Goal: Check status: Check status

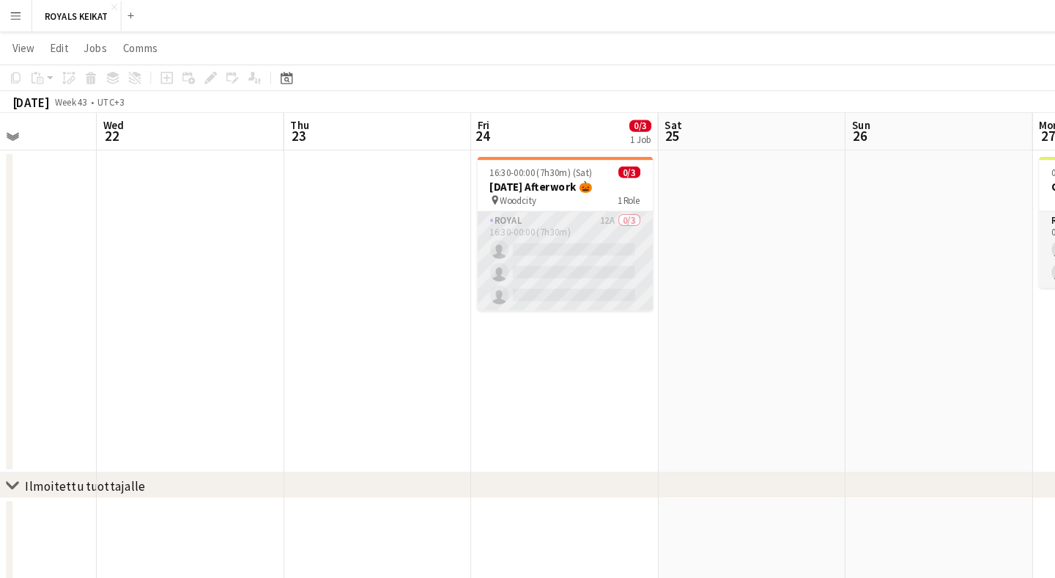
scroll to position [0, 611]
click at [542, 211] on app-card-role "Royal 12A 0/3 16:30-00:00 (7h30m) single-neutral-actions single-neutral-actions…" at bounding box center [528, 244] width 164 height 92
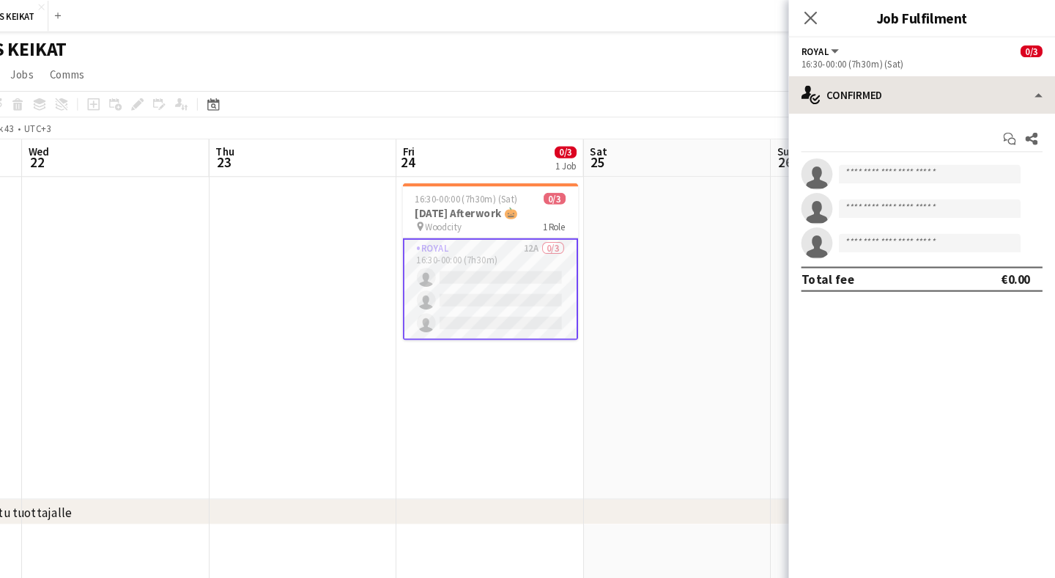
scroll to position [0, 0]
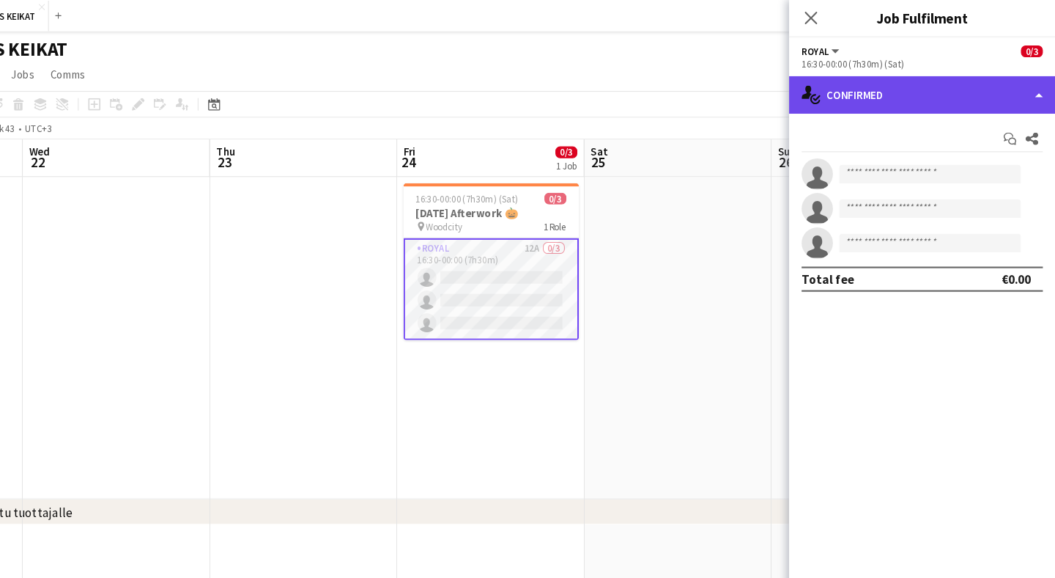
click at [920, 93] on div "single-neutral-actions-check-2 Confirmed" at bounding box center [930, 88] width 249 height 35
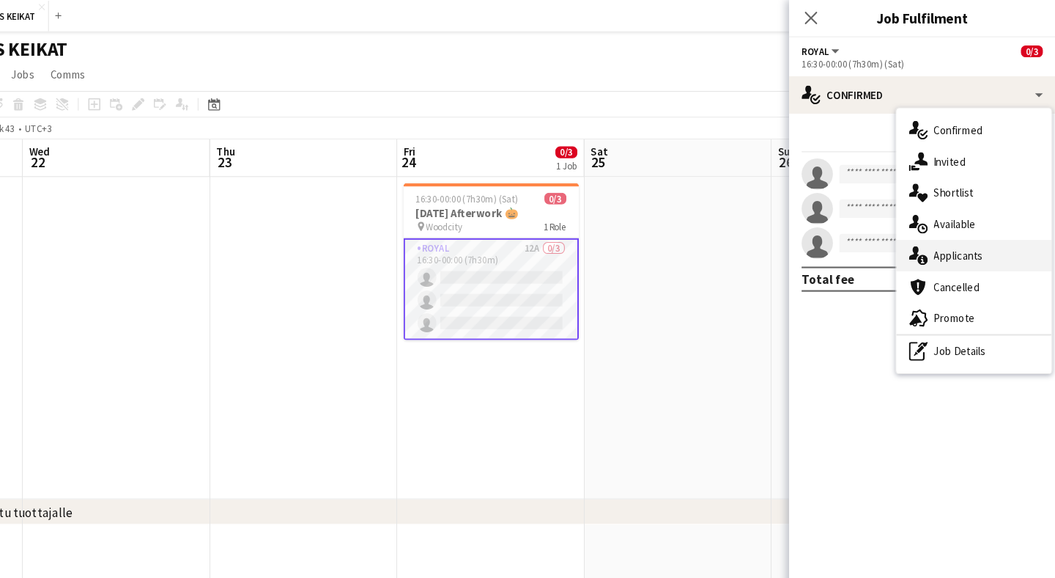
click at [921, 233] on div "single-neutral-actions-information Applicants" at bounding box center [979, 238] width 145 height 29
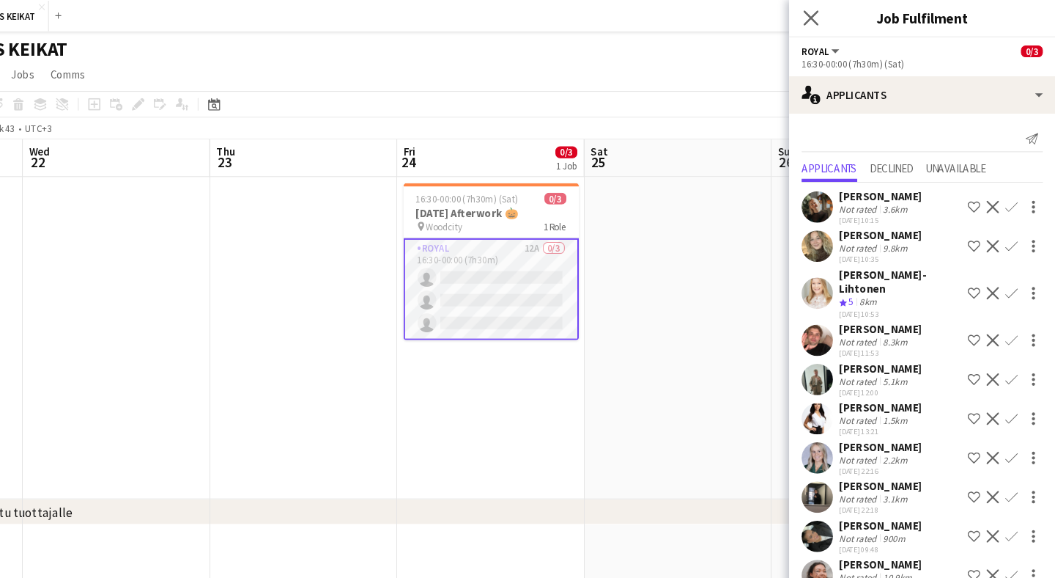
click at [817, 9] on app-icon "Close pop-in" at bounding box center [827, 17] width 21 height 21
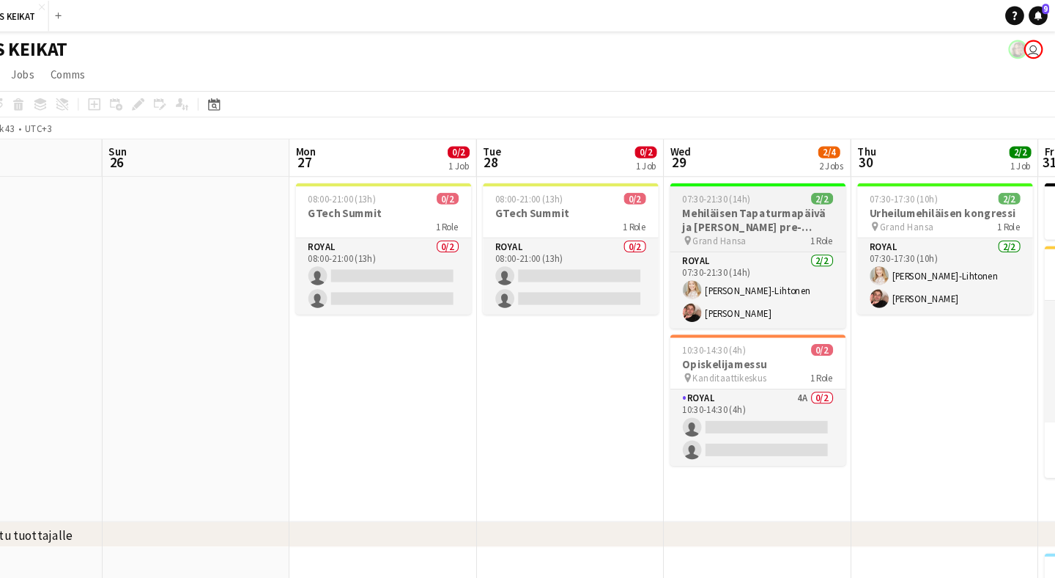
scroll to position [0, 737]
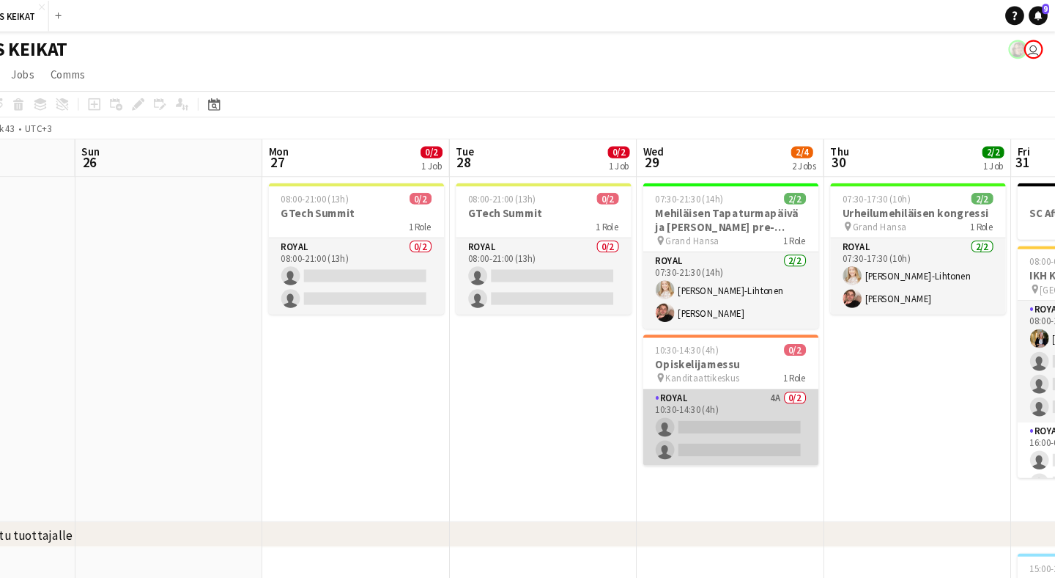
click at [699, 385] on app-card-role "Royal 4A 0/2 10:30-14:30 (4h) single-neutral-actions single-neutral-actions" at bounding box center [752, 399] width 164 height 71
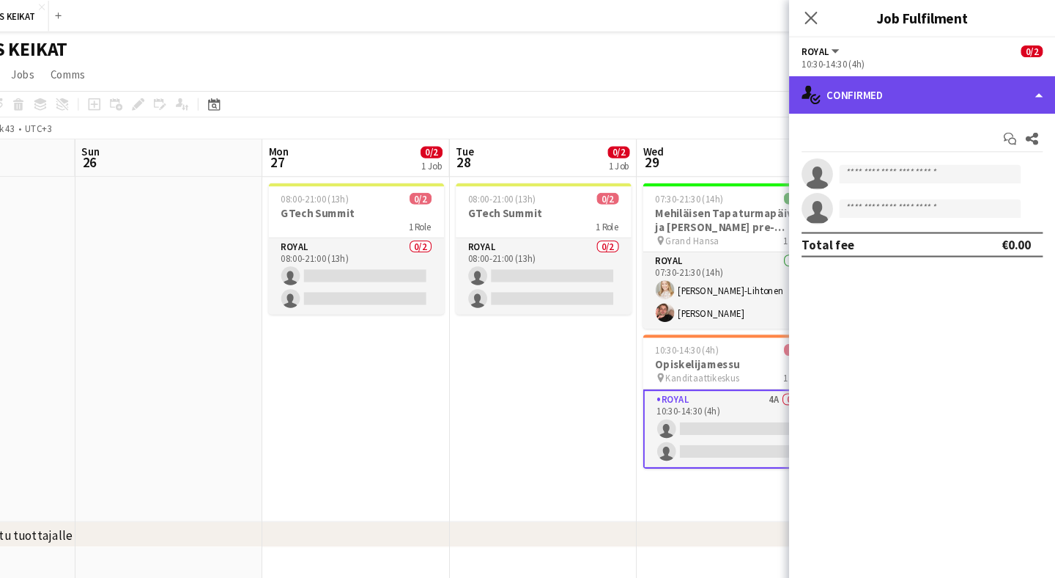
click at [918, 93] on div "single-neutral-actions-check-2 Confirmed" at bounding box center [930, 88] width 249 height 35
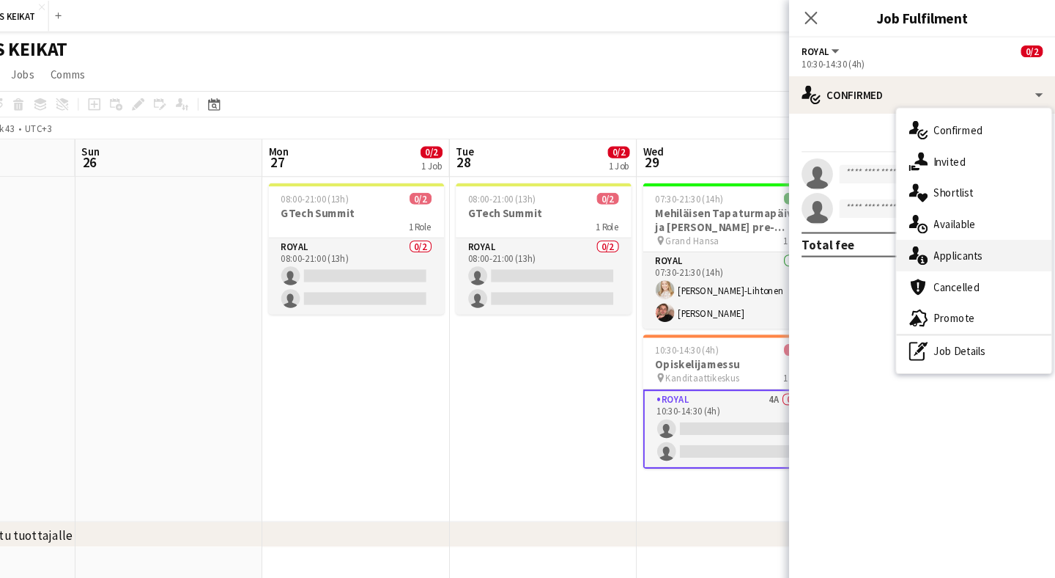
click at [933, 233] on div "single-neutral-actions-information Applicants" at bounding box center [979, 238] width 145 height 29
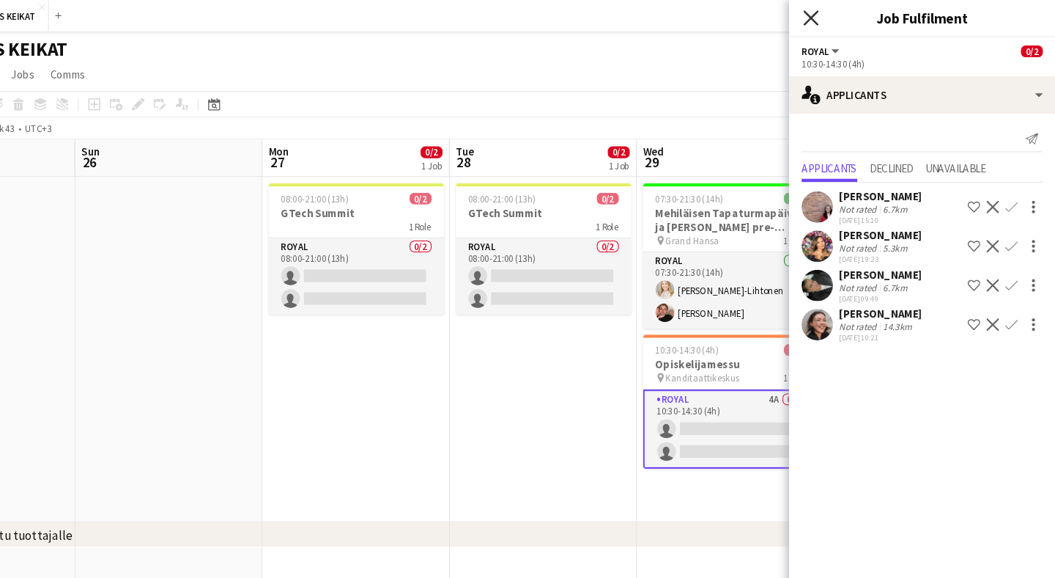
click at [819, 13] on icon "Close pop-in" at bounding box center [826, 17] width 14 height 14
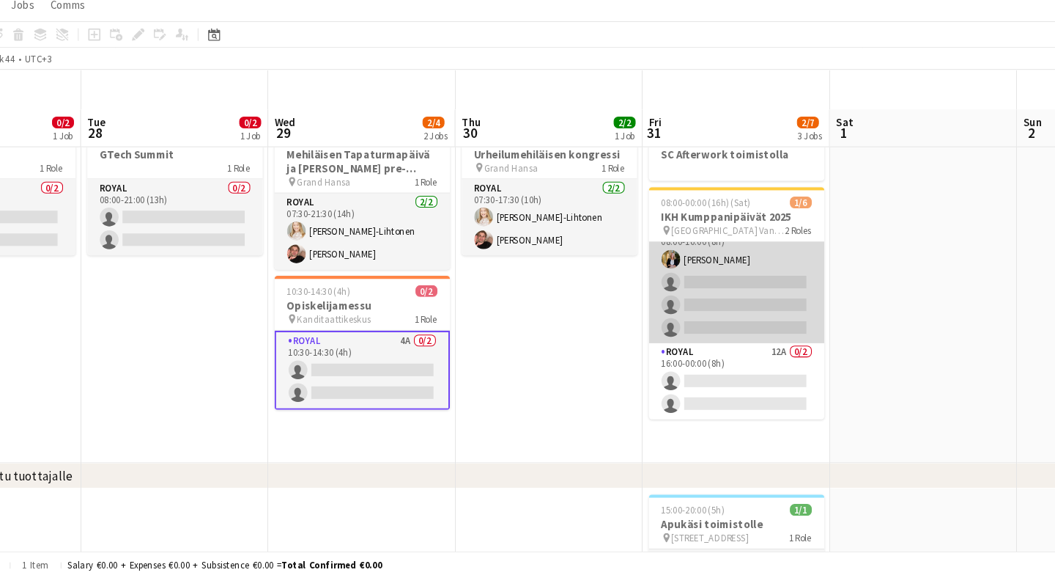
scroll to position [22, 0]
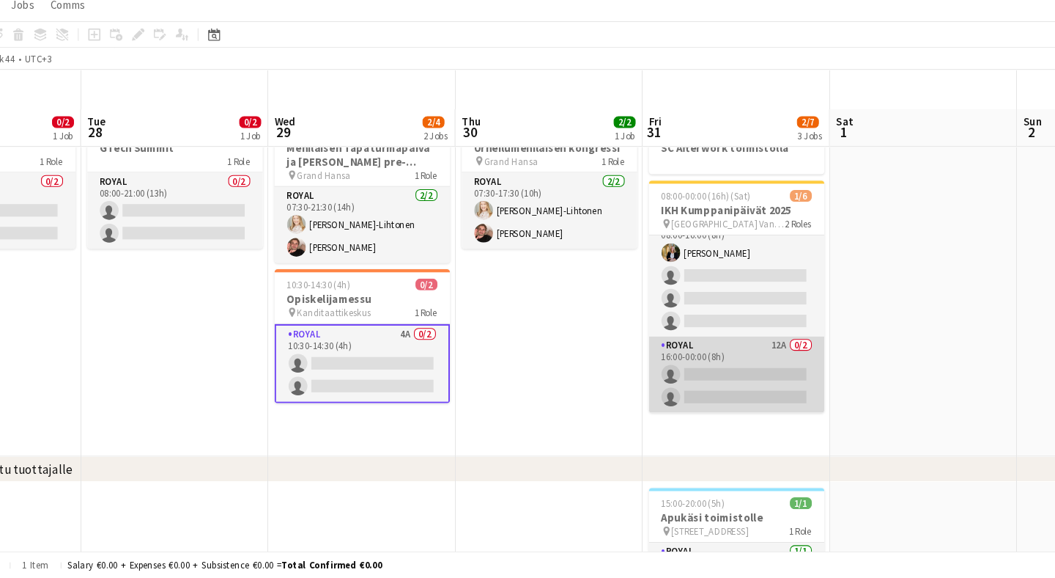
click at [726, 353] on app-card-role "Royal 12A 0/2 16:00-00:00 (8h) single-neutral-actions single-neutral-actions" at bounding box center [757, 388] width 164 height 71
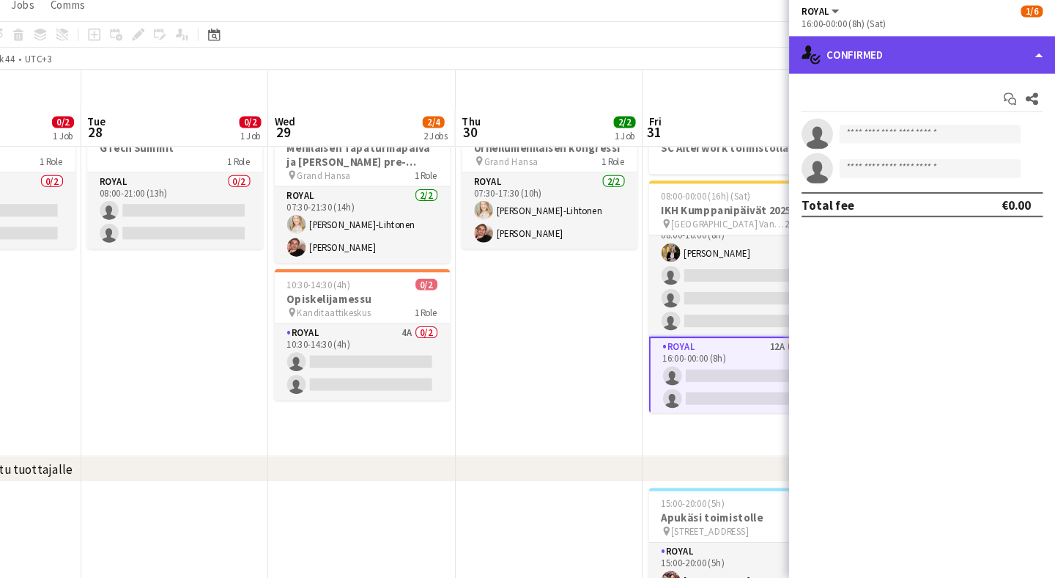
click at [946, 71] on div "single-neutral-actions-check-2 Confirmed" at bounding box center [930, 88] width 249 height 35
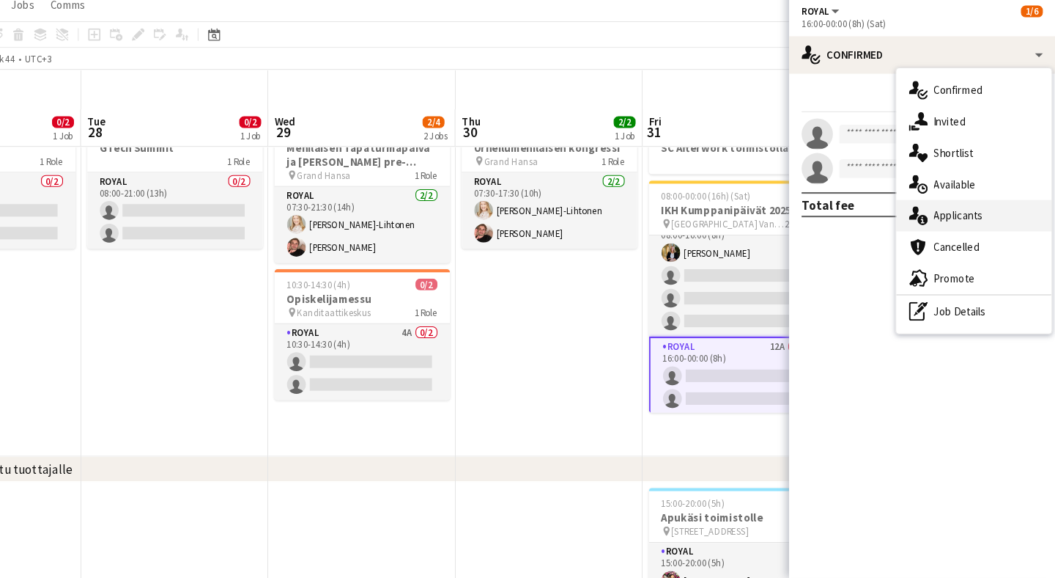
click at [935, 224] on div "single-neutral-actions-information Applicants" at bounding box center [979, 238] width 145 height 29
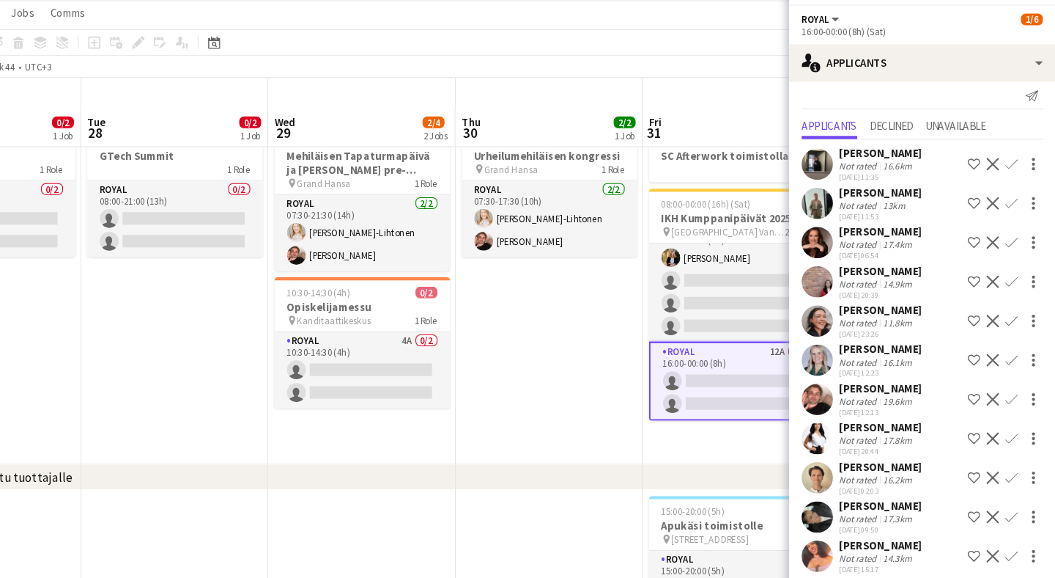
scroll to position [15, 0]
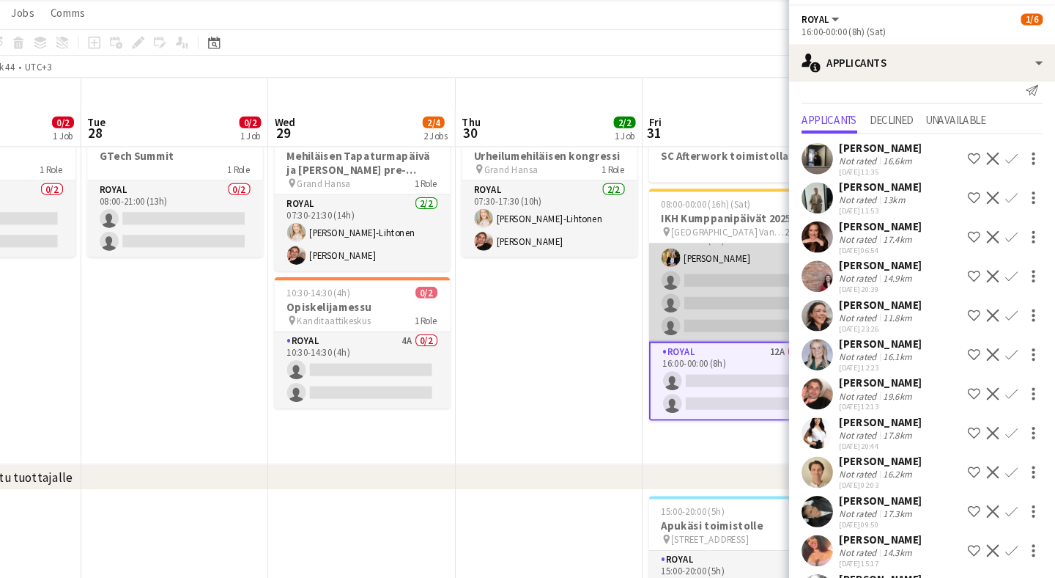
click at [710, 252] on app-card-role "Royal 9A [DATE] 08:00-16:00 (8h) [PERSON_NAME] single-neutral-actions single-ne…" at bounding box center [757, 293] width 164 height 114
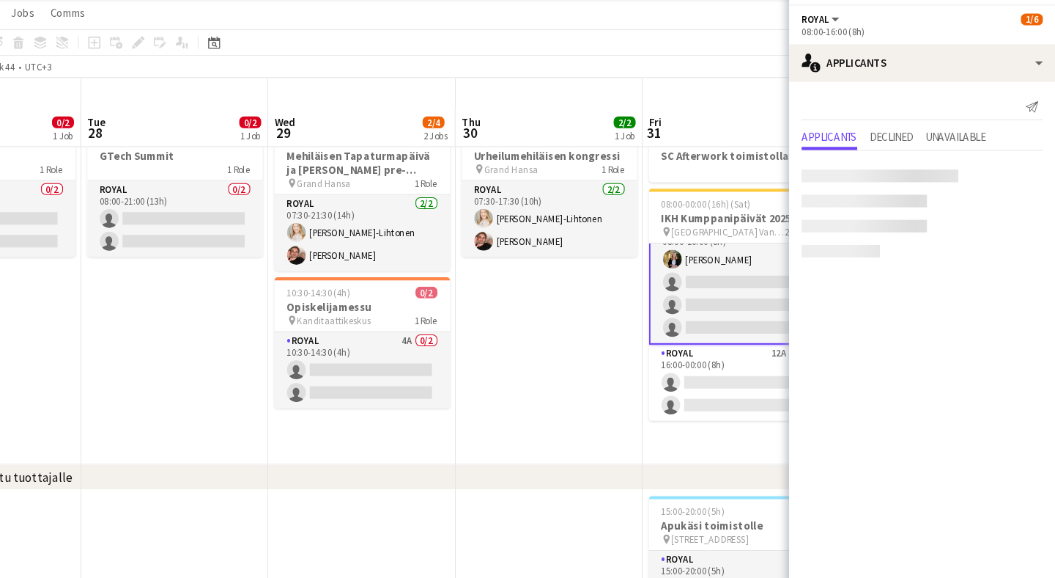
scroll to position [0, 0]
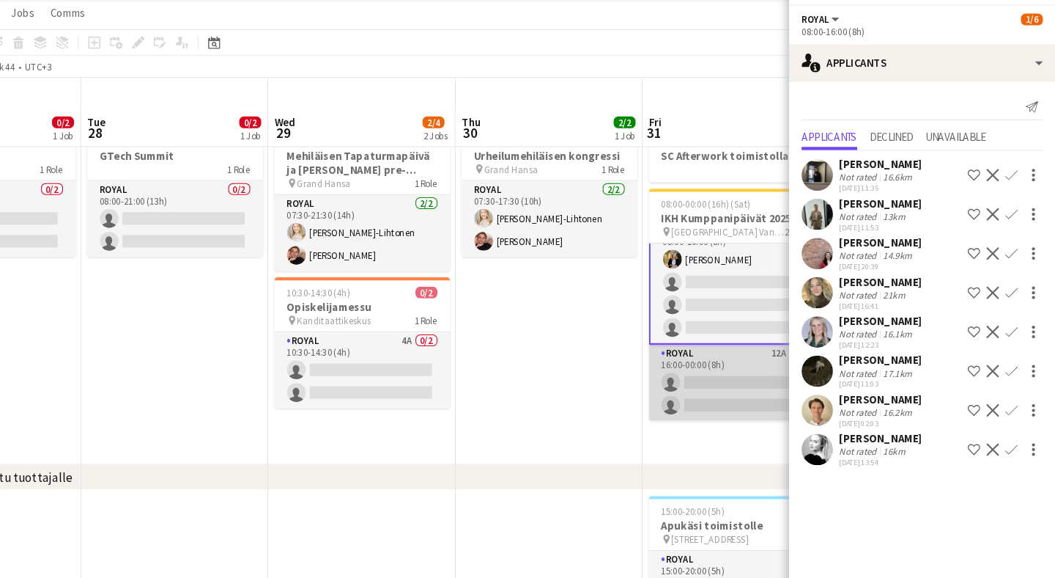
click at [705, 354] on app-card-role "Royal 12A 0/2 16:00-00:00 (8h) single-neutral-actions single-neutral-actions" at bounding box center [757, 388] width 164 height 71
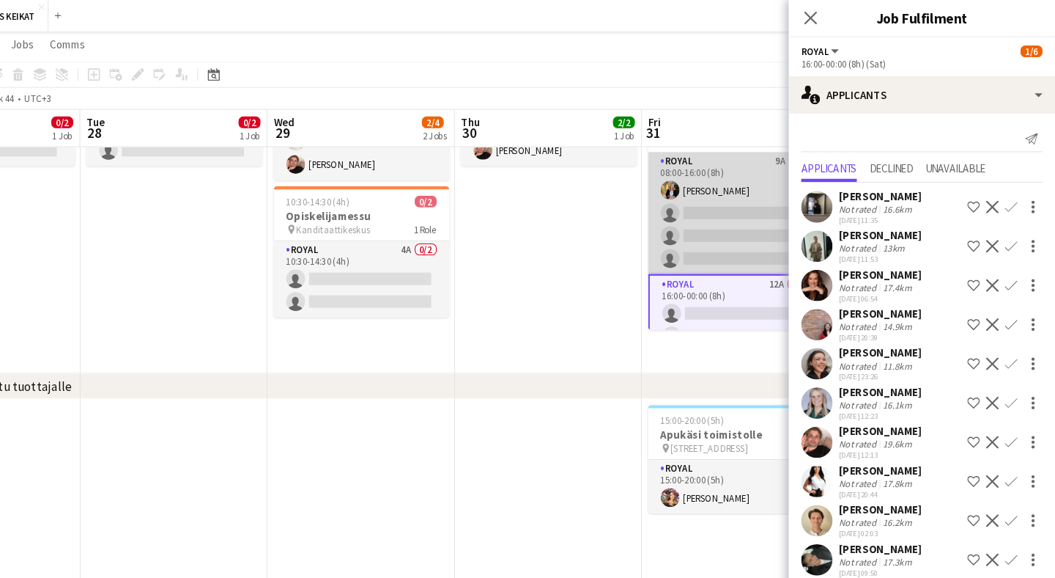
scroll to position [137, 0]
click at [714, 191] on app-card-role "Royal 9A [DATE] 08:00-16:00 (8h) [PERSON_NAME] single-neutral-actions single-ne…" at bounding box center [757, 200] width 164 height 114
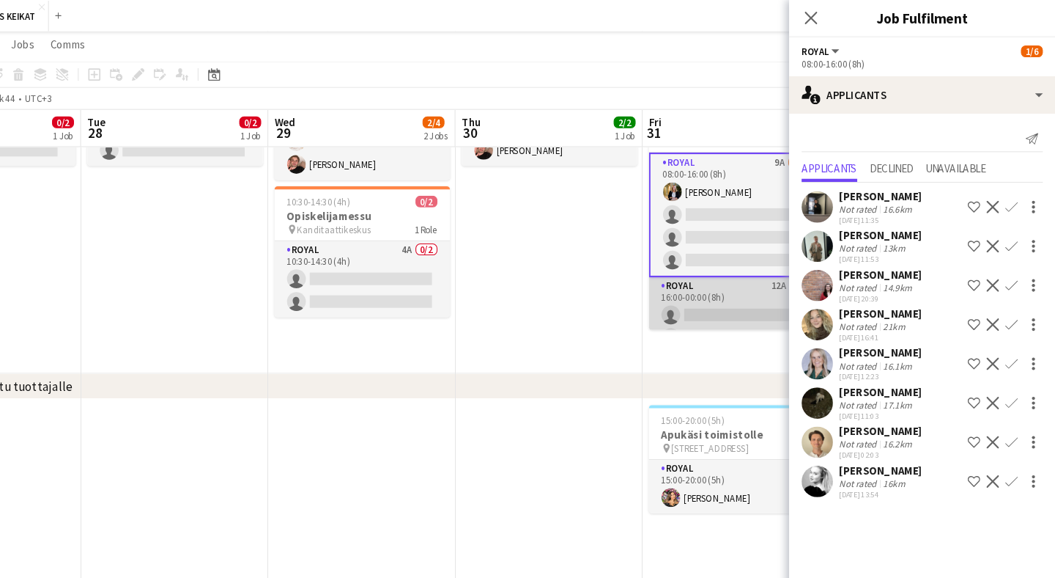
click at [702, 287] on app-card-role "Royal 12A 0/2 16:00-00:00 (8h) single-neutral-actions single-neutral-actions" at bounding box center [757, 294] width 164 height 71
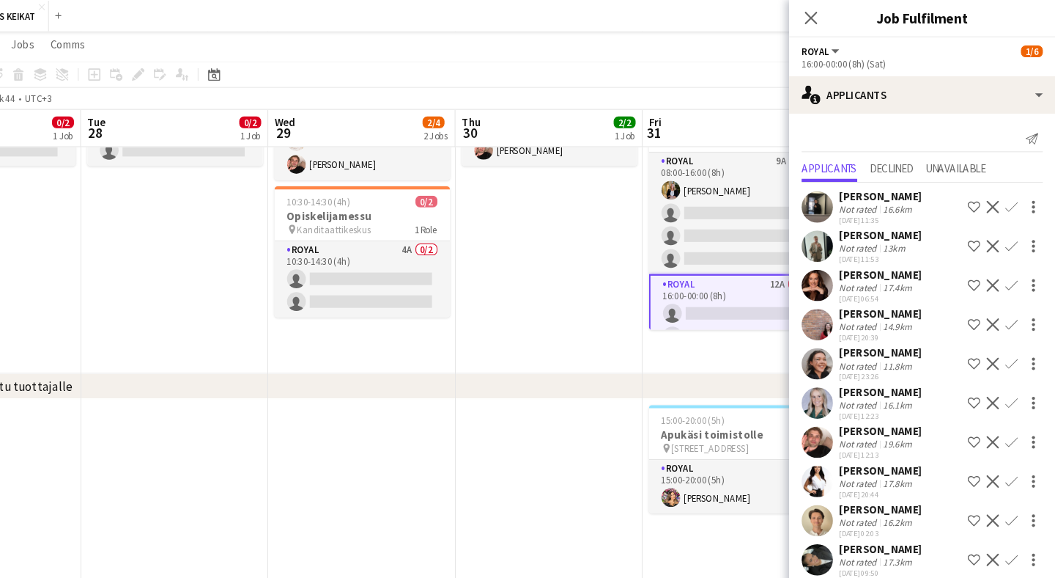
scroll to position [34, 0]
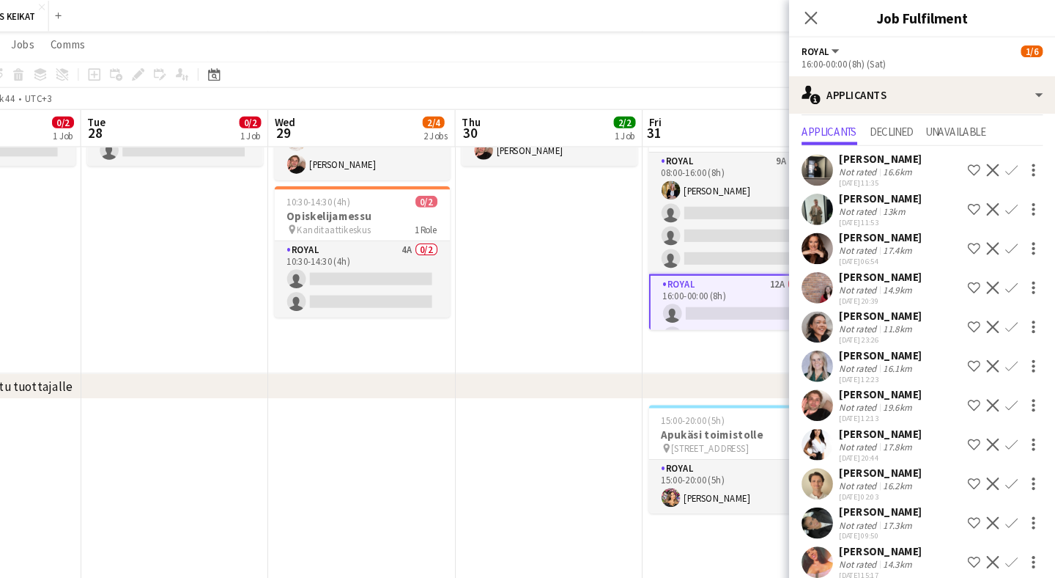
click at [1009, 375] on app-icon "Confirm" at bounding box center [1015, 379] width 12 height 12
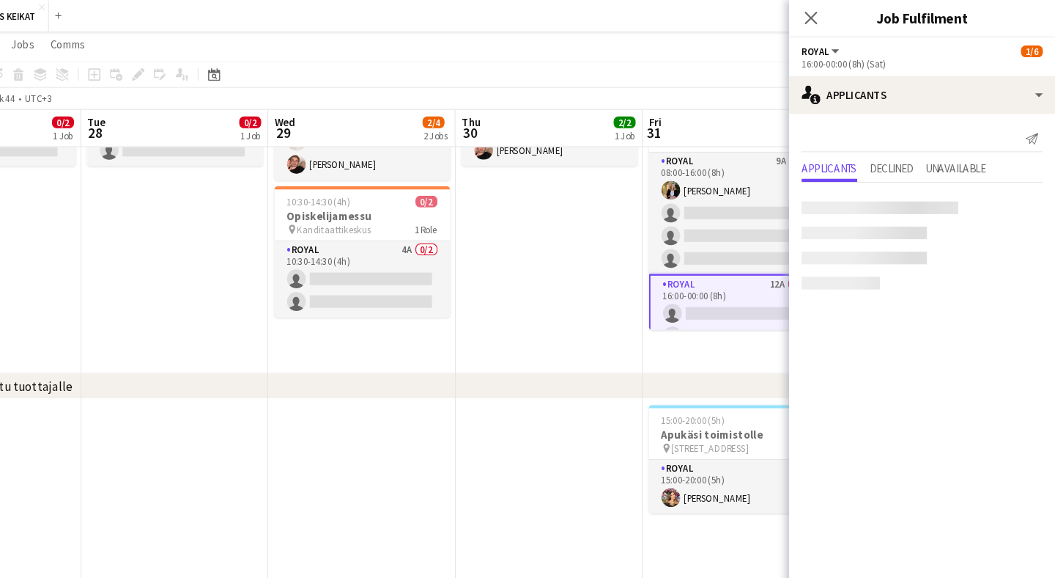
scroll to position [0, 0]
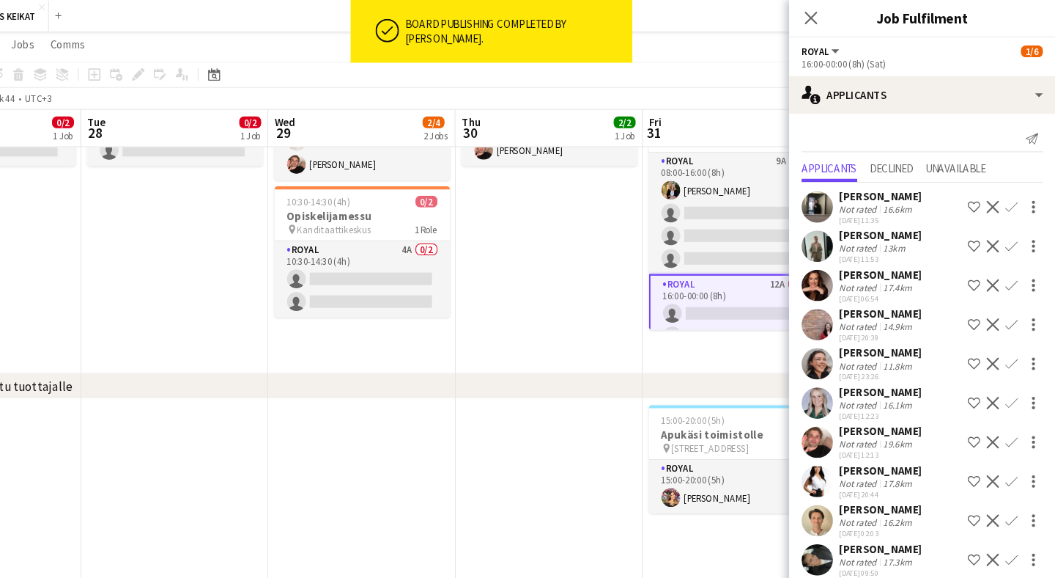
click at [1009, 410] on app-icon "Confirm" at bounding box center [1015, 414] width 12 height 12
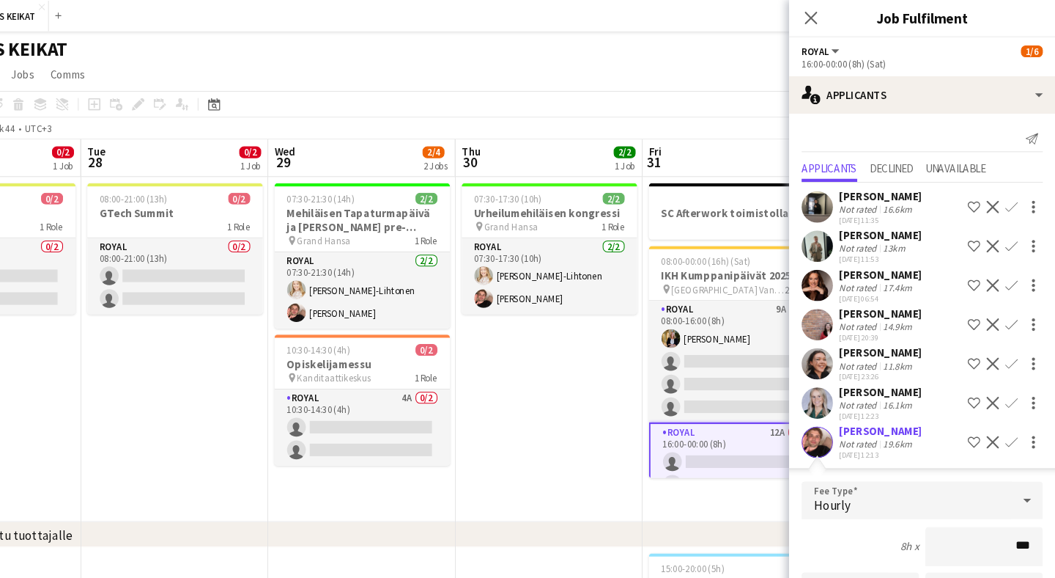
type input "**"
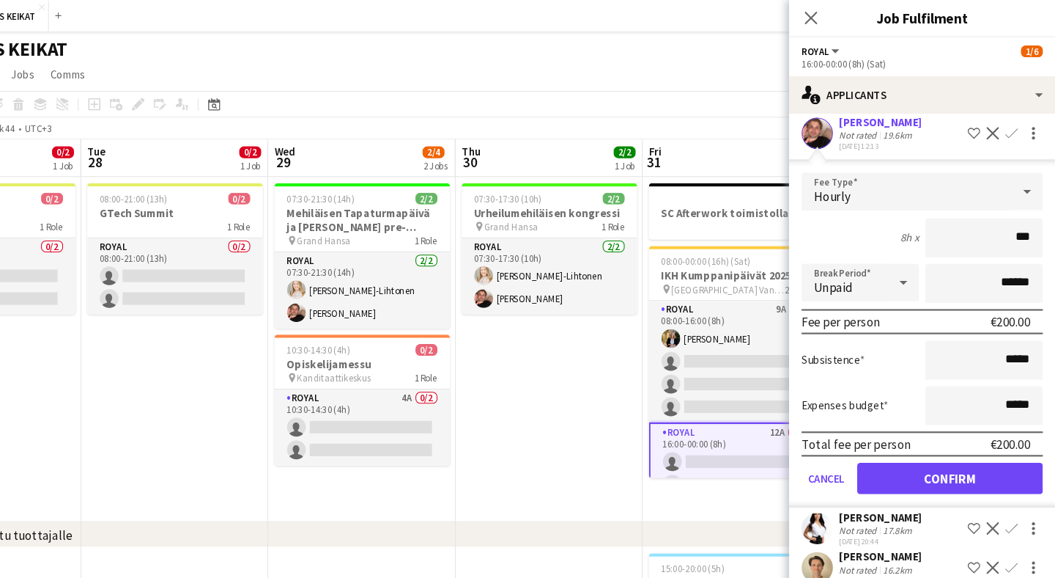
type input "***"
click at [919, 445] on button "Confirm" at bounding box center [957, 446] width 174 height 29
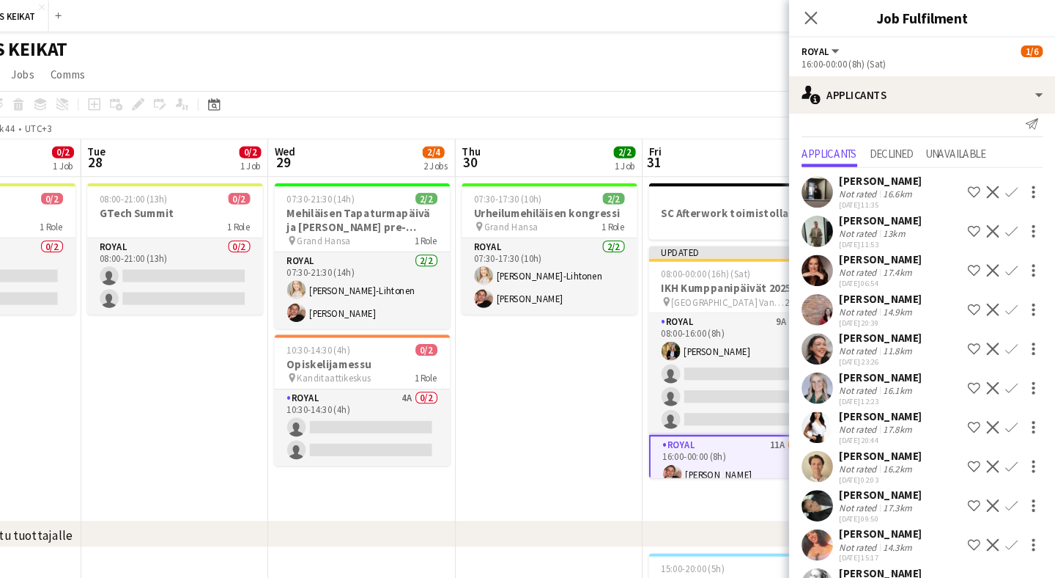
scroll to position [14, 0]
click at [819, 19] on icon "Close pop-in" at bounding box center [826, 17] width 14 height 14
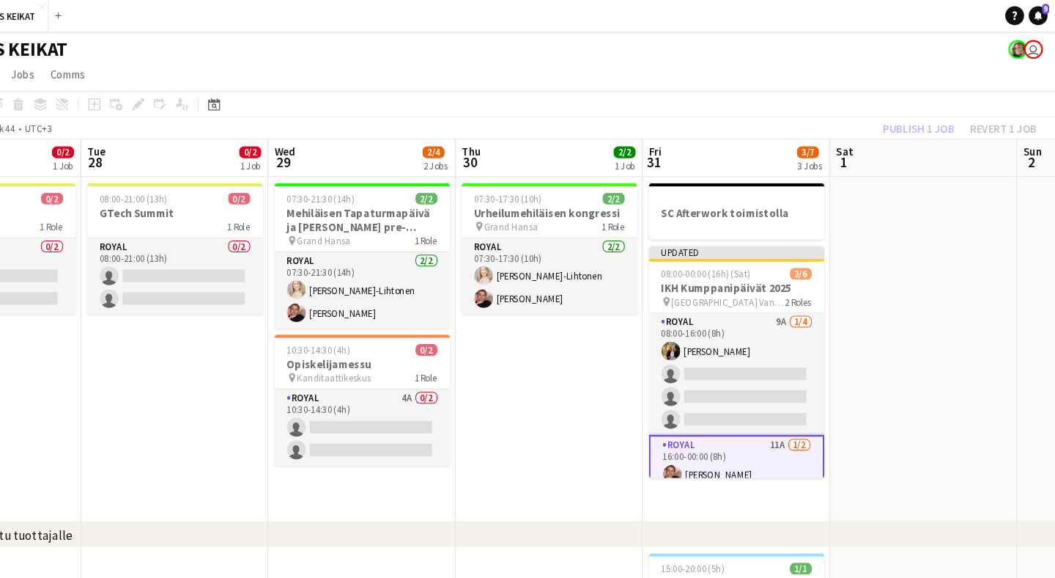
click at [877, 120] on div "Publish 1 job Revert 1 job" at bounding box center [966, 120] width 179 height 19
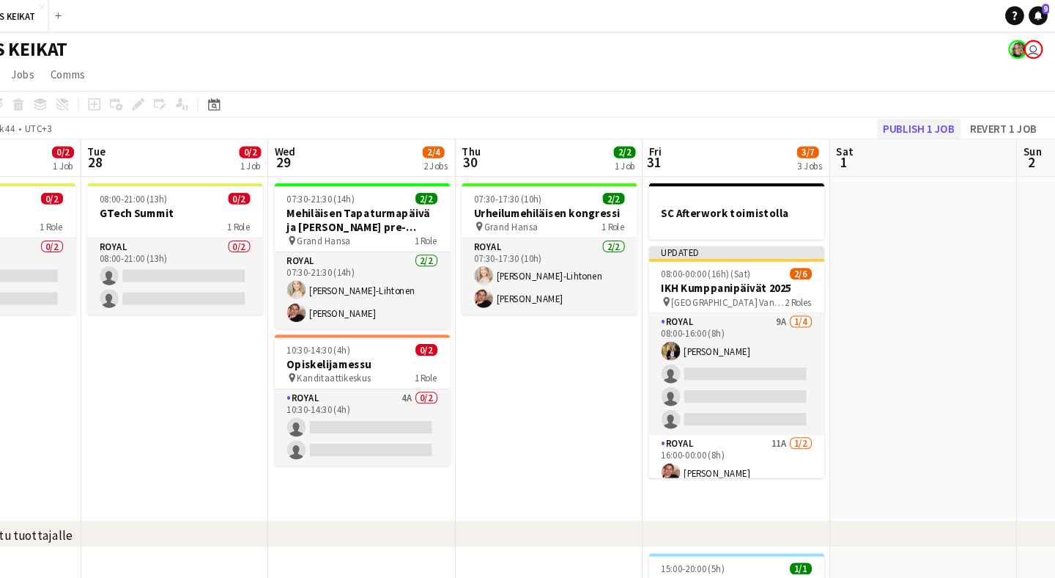
click at [888, 120] on button "Publish 1 job" at bounding box center [927, 120] width 78 height 19
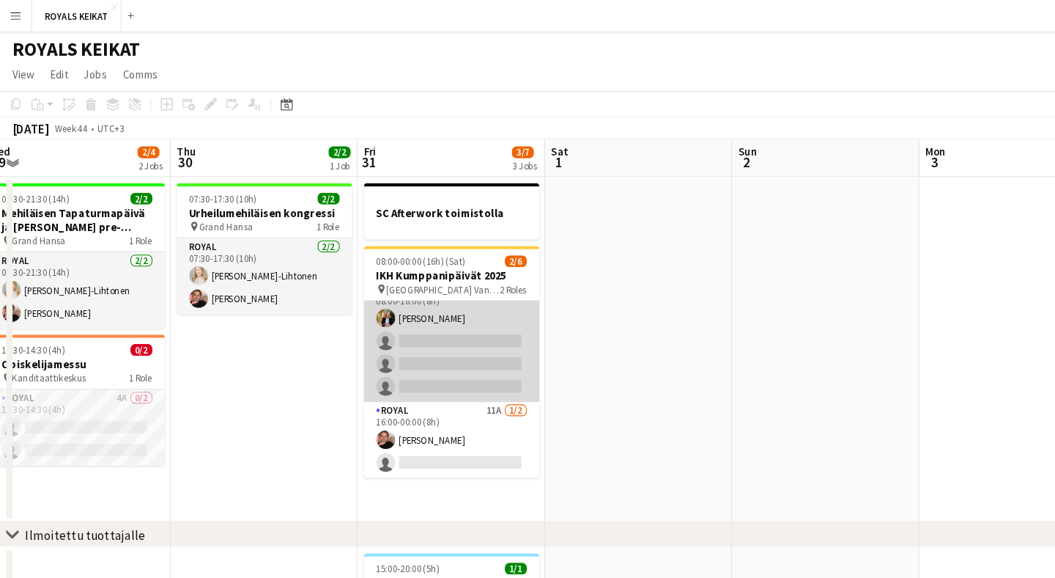
scroll to position [0, 0]
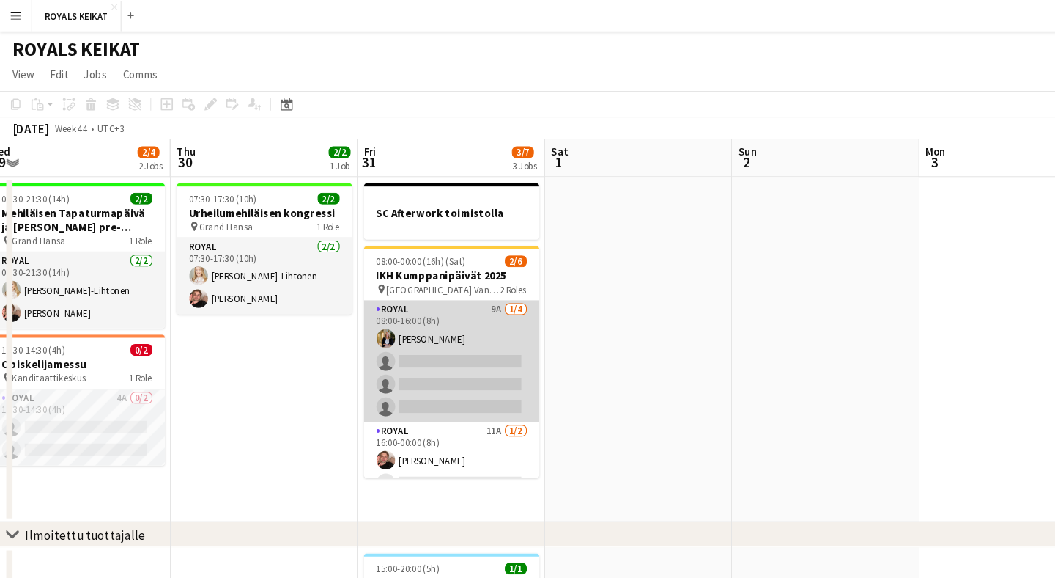
click at [456, 323] on app-card-role "Royal 9A [DATE] 08:00-16:00 (8h) [PERSON_NAME] single-neutral-actions single-ne…" at bounding box center [423, 338] width 164 height 114
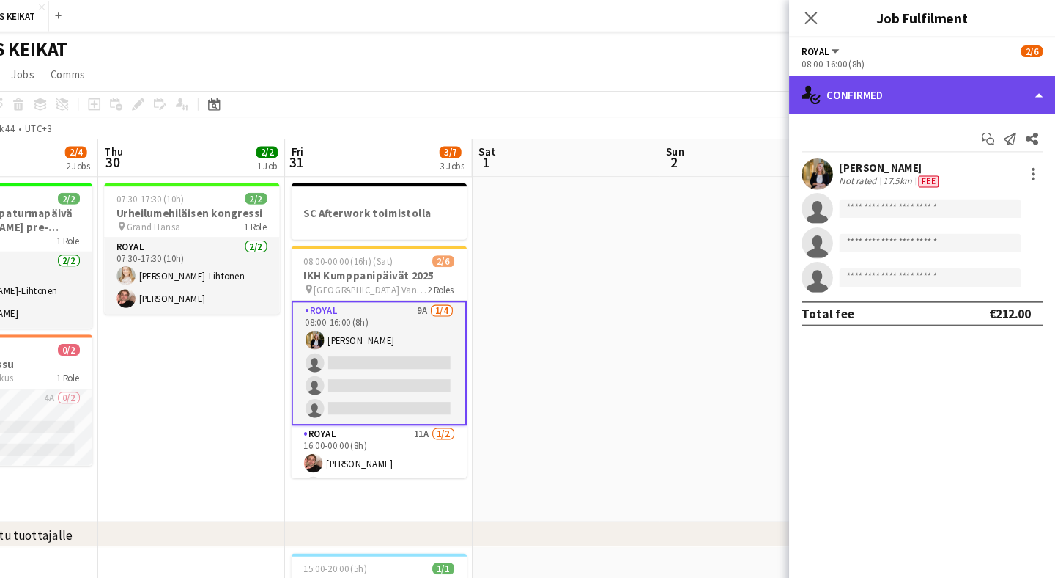
click at [921, 90] on div "single-neutral-actions-check-2 Confirmed" at bounding box center [930, 88] width 249 height 35
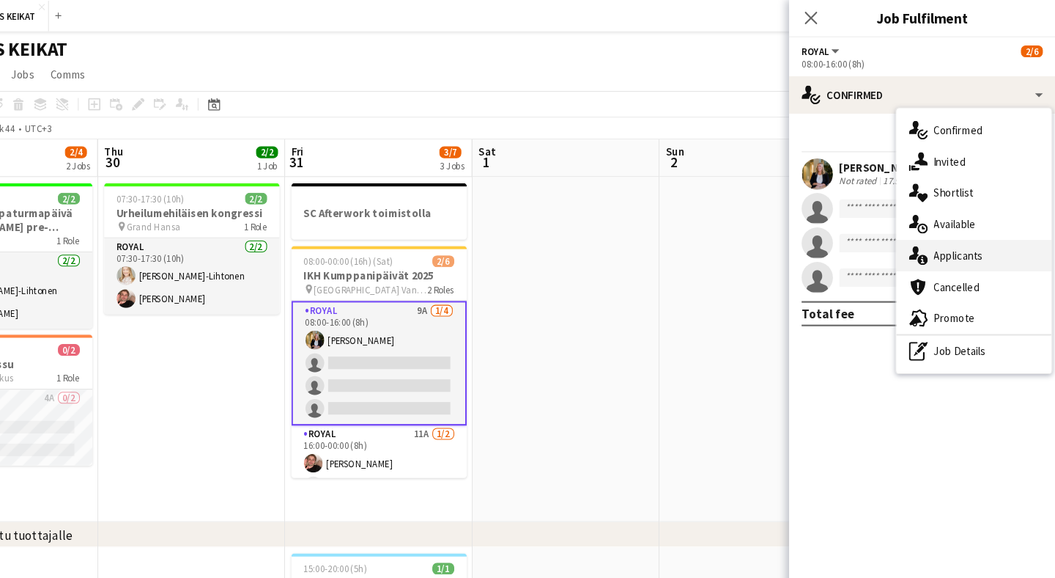
click at [942, 236] on span "Applicants" at bounding box center [965, 238] width 46 height 13
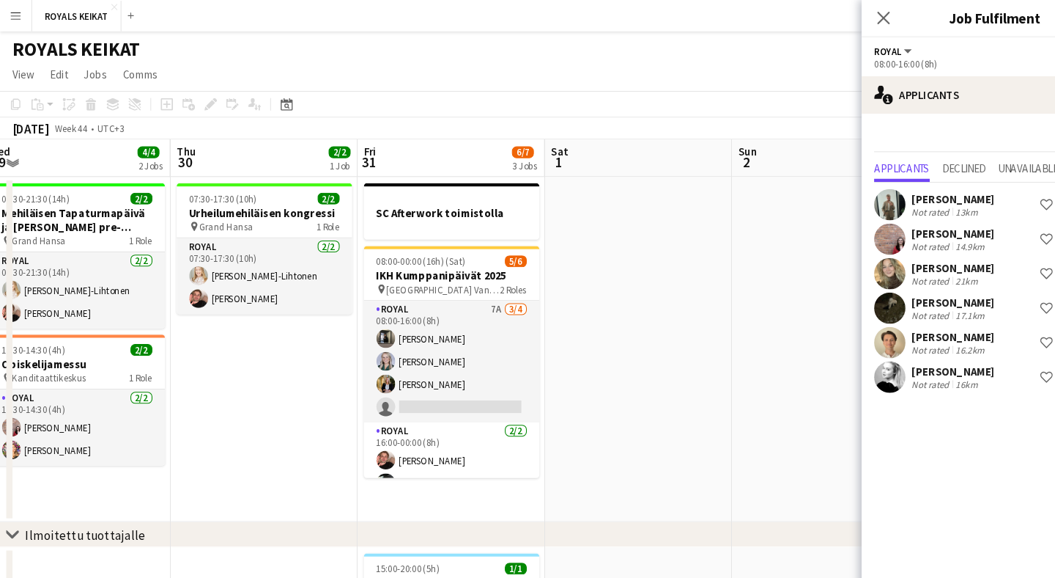
click at [19, 21] on button "Menu" at bounding box center [14, 14] width 29 height 29
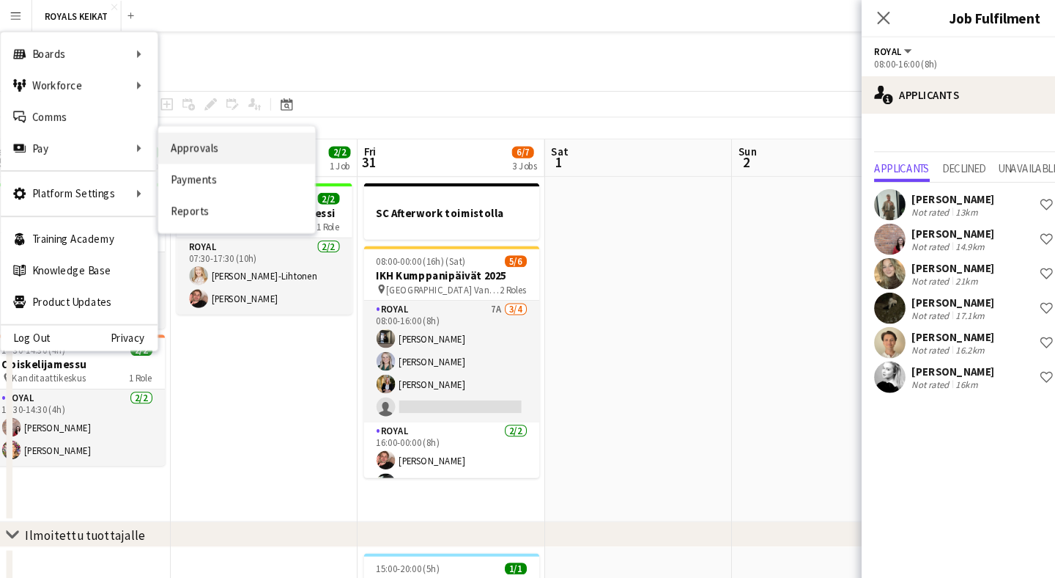
click at [176, 150] on link "Approvals" at bounding box center [221, 138] width 147 height 29
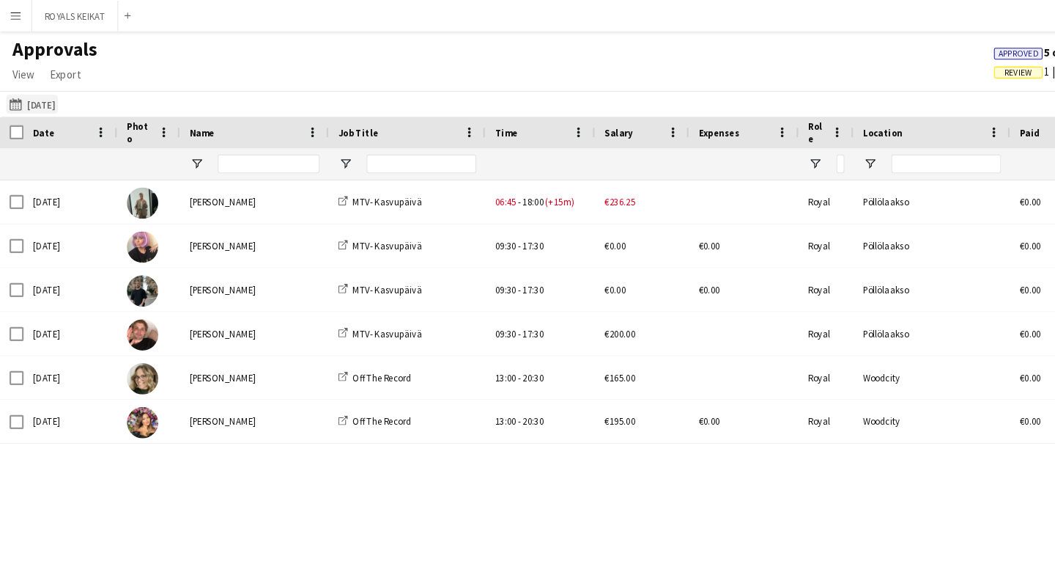
click at [54, 98] on button "[DATE] [DATE]" at bounding box center [30, 98] width 48 height 18
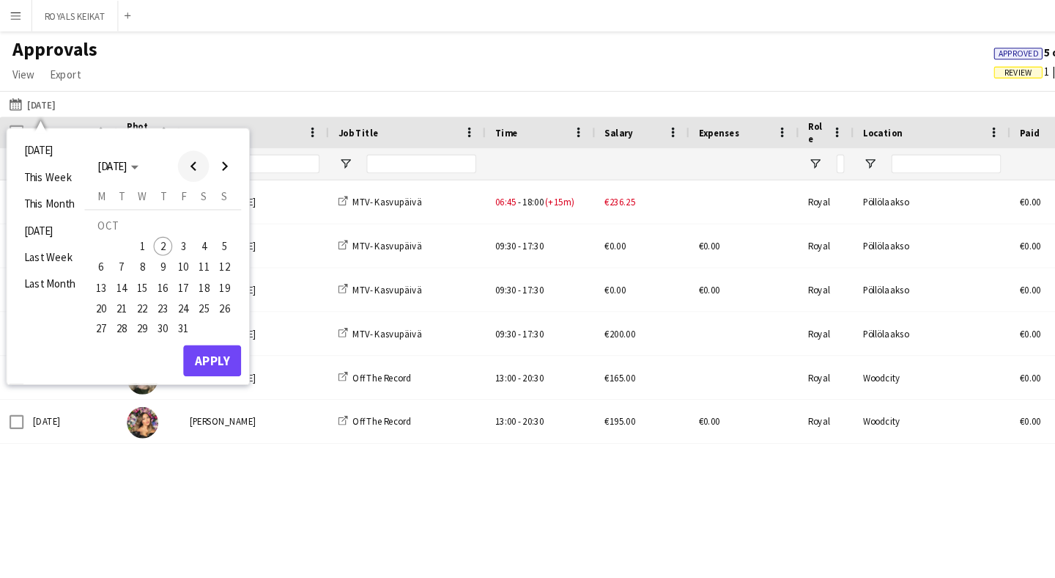
click at [176, 151] on span "Previous month" at bounding box center [180, 155] width 29 height 29
click at [92, 248] on span "8" at bounding box center [95, 250] width 18 height 18
click at [208, 334] on button "Apply" at bounding box center [199, 337] width 54 height 29
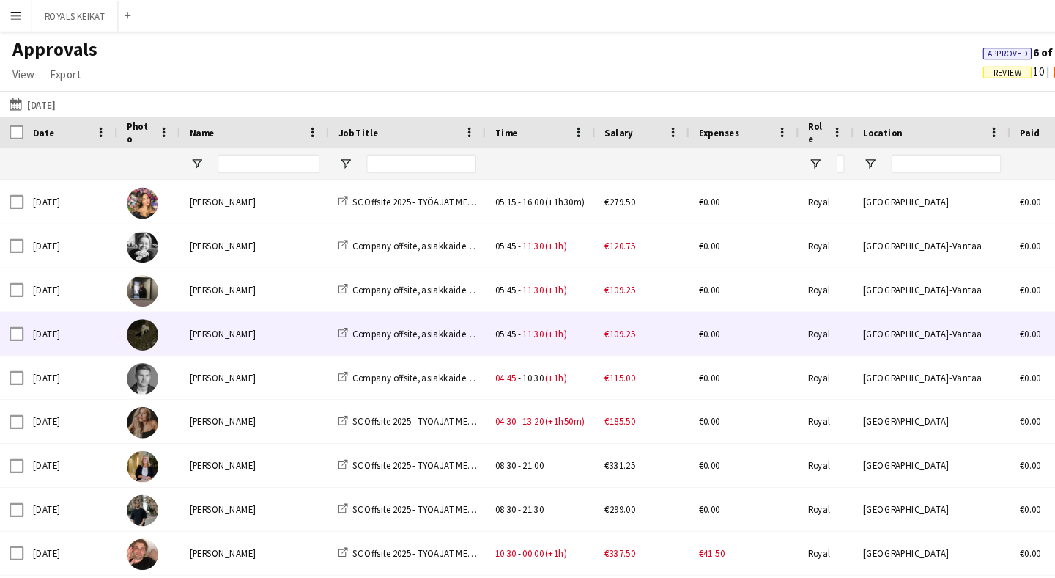
click at [235, 322] on div "[PERSON_NAME]" at bounding box center [238, 312] width 139 height 40
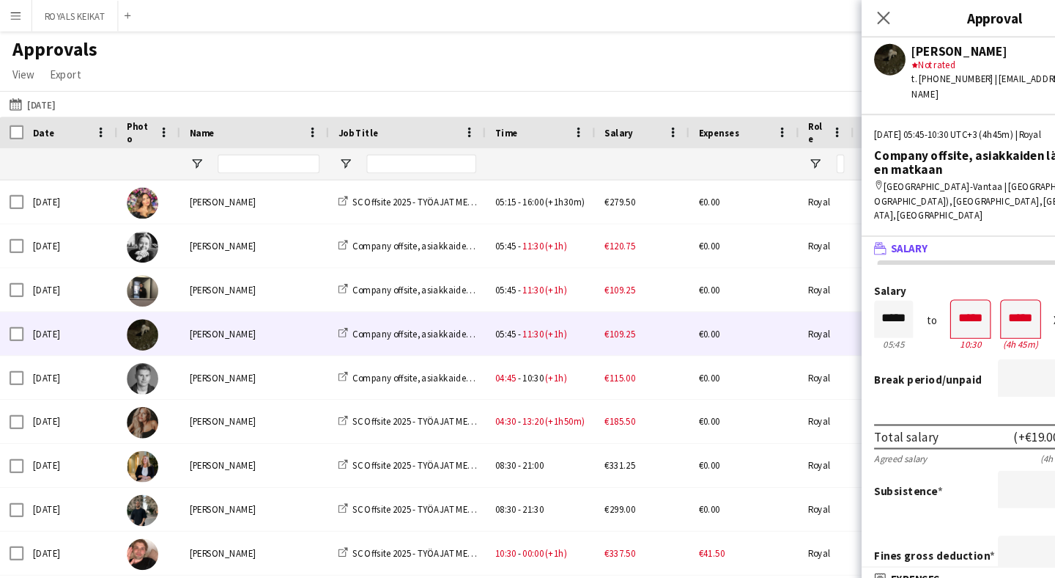
click at [21, 17] on button "Menu" at bounding box center [14, 14] width 29 height 29
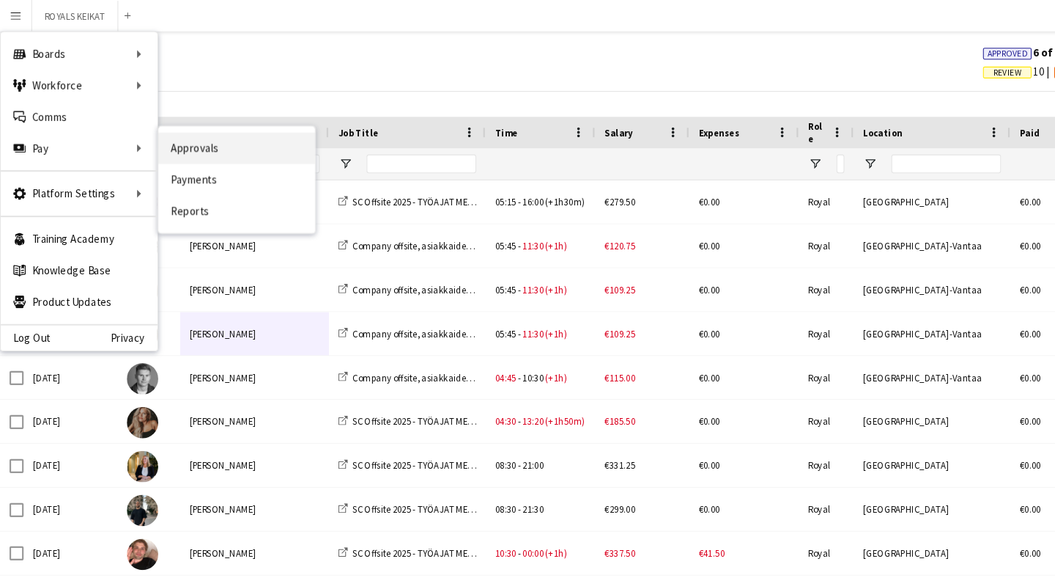
click at [189, 140] on link "Approvals" at bounding box center [221, 138] width 147 height 29
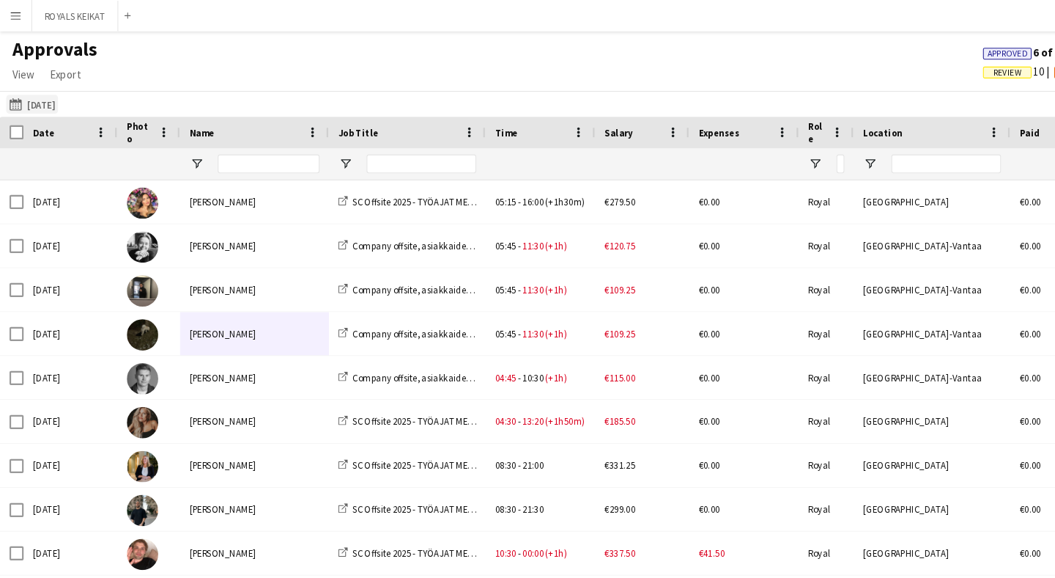
click at [54, 100] on button "[DATE] [DATE]" at bounding box center [30, 98] width 48 height 18
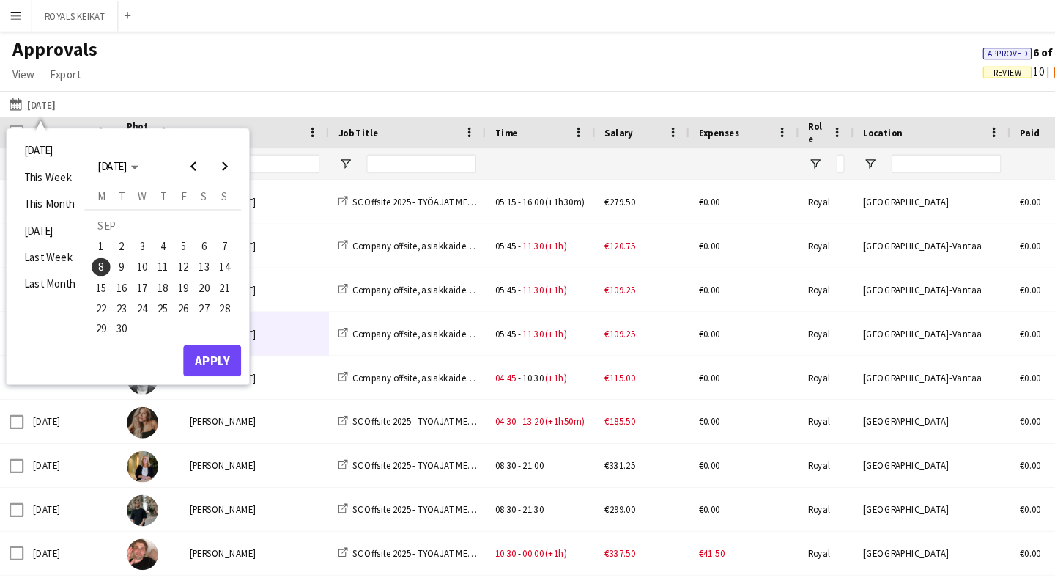
click at [188, 228] on span "6" at bounding box center [192, 230] width 18 height 18
click at [209, 340] on button "Apply" at bounding box center [199, 337] width 54 height 29
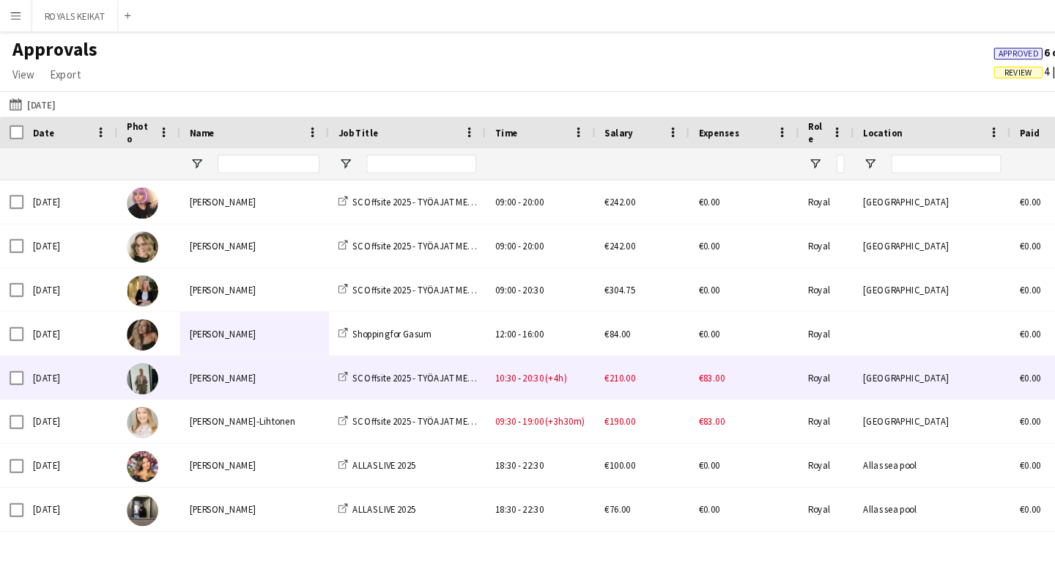
click at [219, 355] on div "[PERSON_NAME]" at bounding box center [238, 353] width 139 height 40
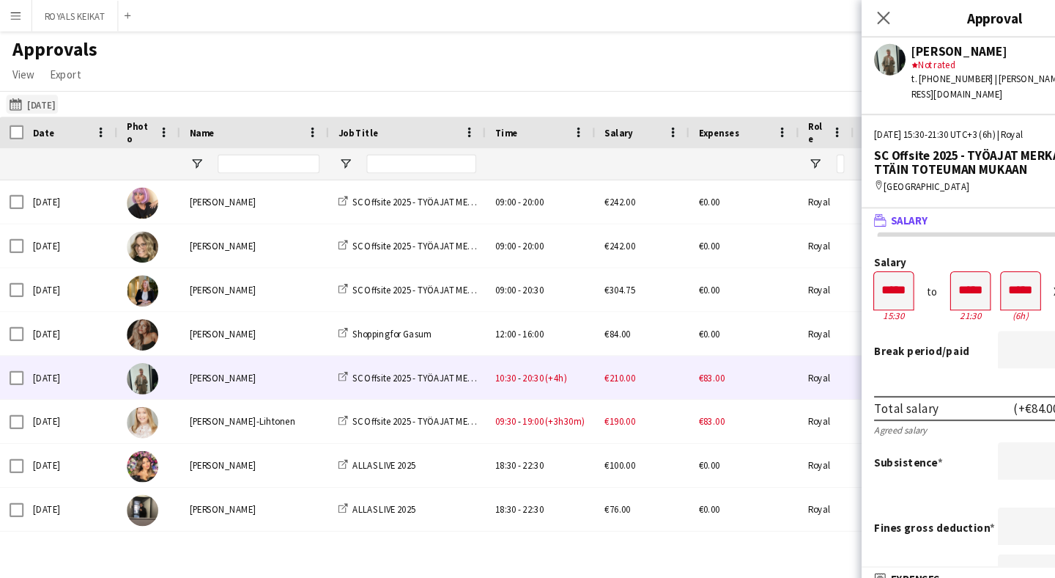
click at [54, 101] on button "[DATE] [DATE]" at bounding box center [30, 98] width 48 height 18
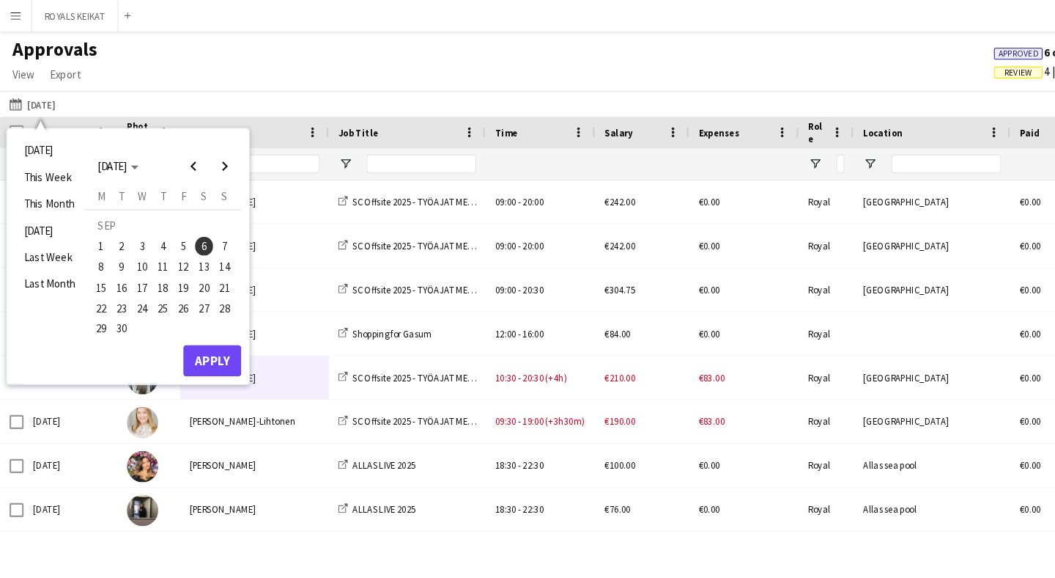
click at [211, 226] on span "7" at bounding box center [211, 230] width 18 height 18
click at [201, 329] on button "Apply" at bounding box center [199, 337] width 54 height 29
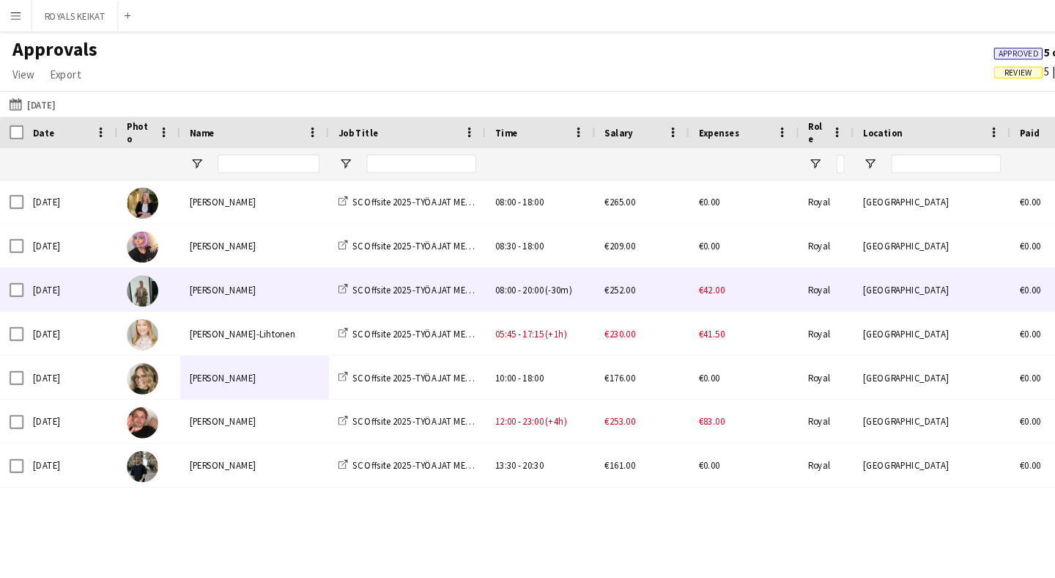
click at [239, 274] on div "[PERSON_NAME]" at bounding box center [238, 271] width 139 height 40
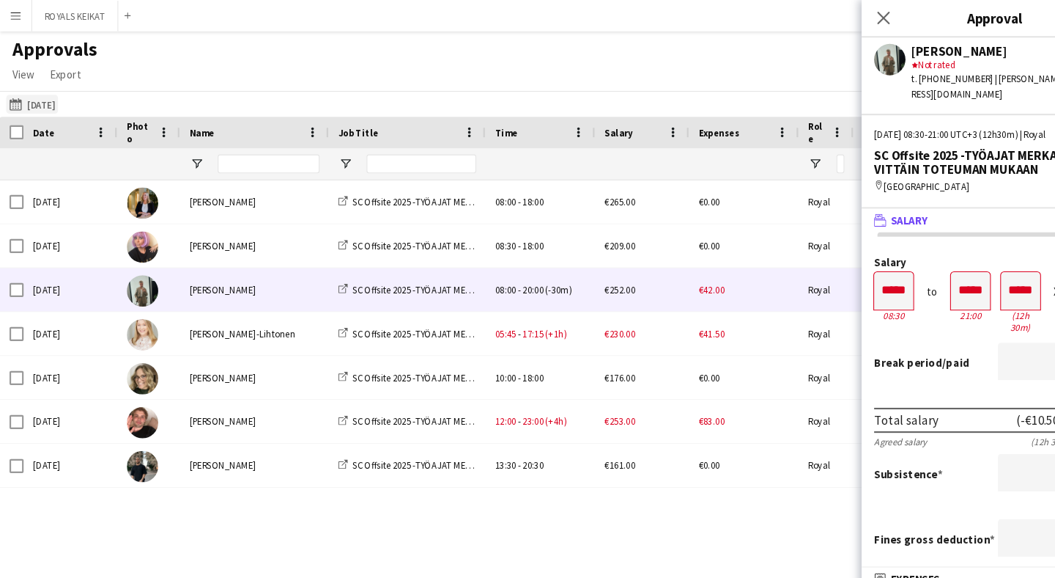
click at [54, 100] on button "[DATE] [DATE]" at bounding box center [30, 98] width 48 height 18
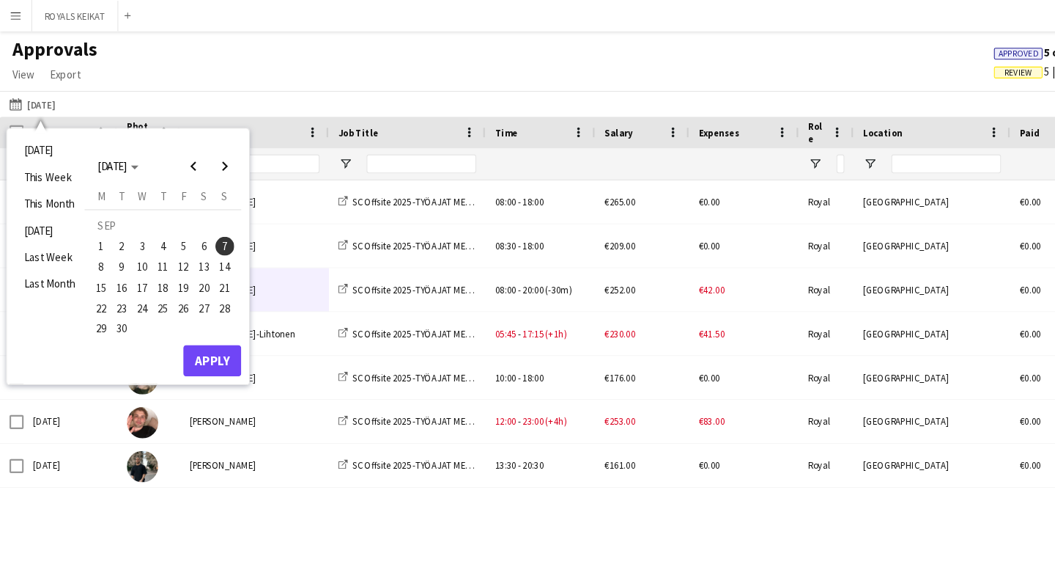
click at [95, 247] on span "8" at bounding box center [95, 250] width 18 height 18
click at [210, 335] on button "Apply" at bounding box center [199, 337] width 54 height 29
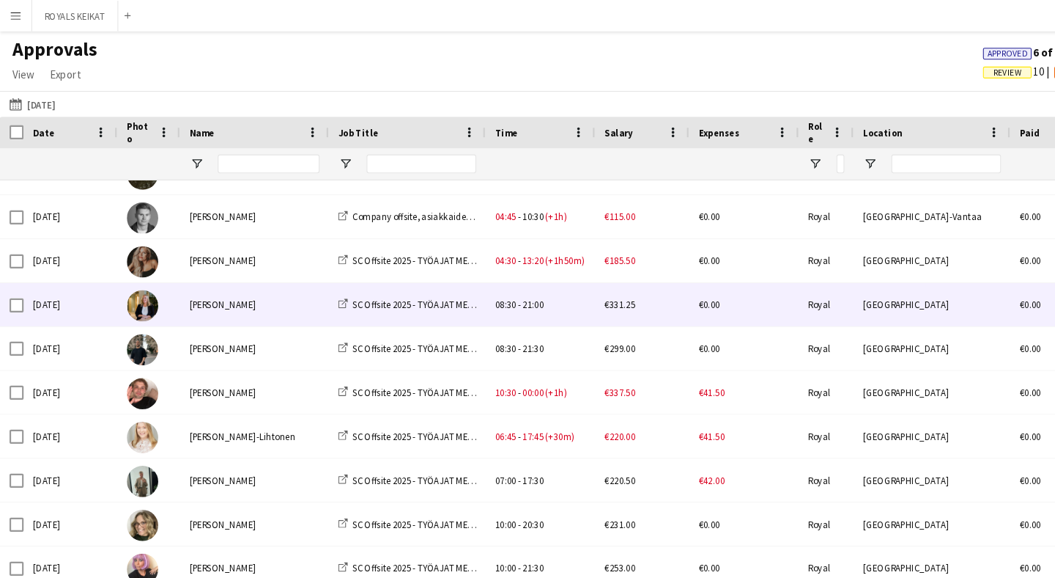
scroll to position [150, 0]
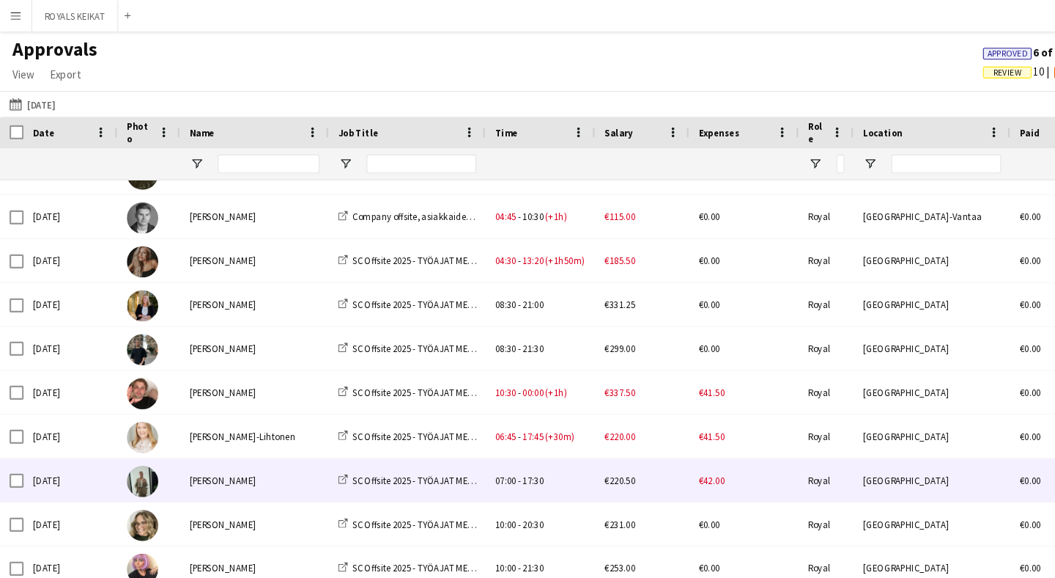
click at [297, 458] on div "[PERSON_NAME]" at bounding box center [238, 449] width 139 height 40
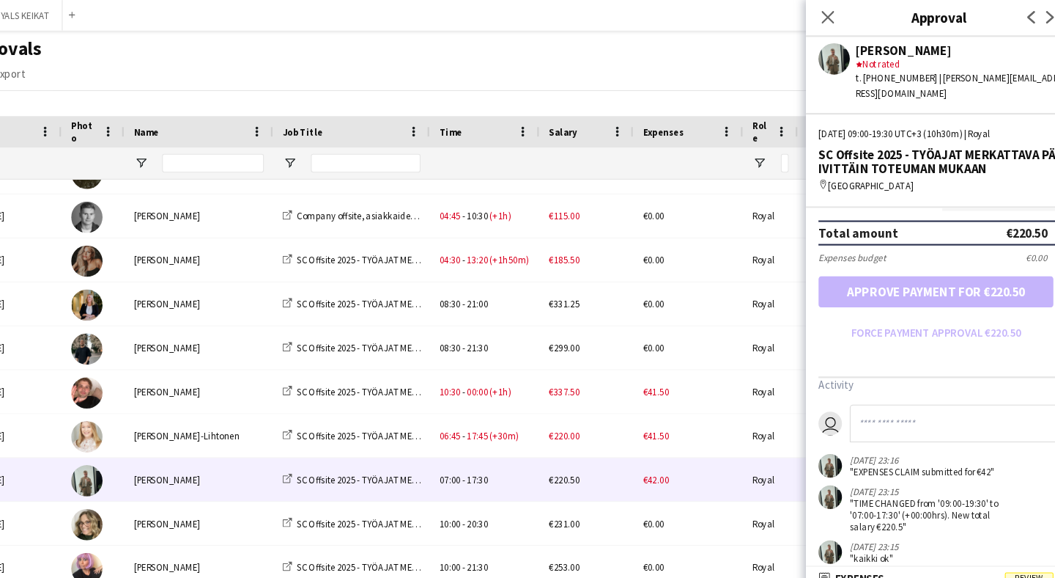
scroll to position [410, 0]
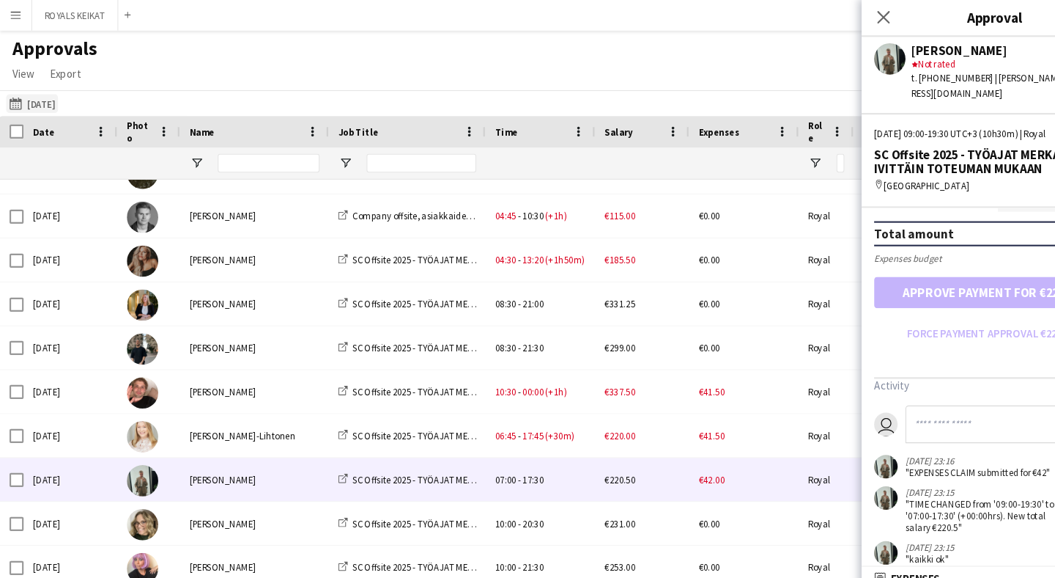
click at [54, 94] on button "[DATE] [DATE]" at bounding box center [30, 98] width 48 height 18
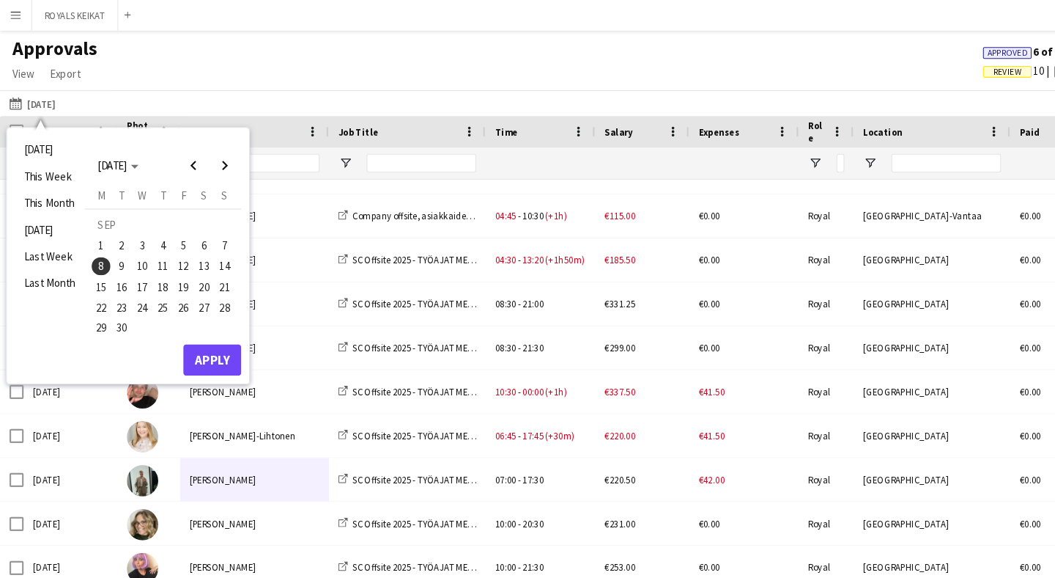
click at [120, 247] on span "9" at bounding box center [115, 250] width 18 height 18
click at [212, 327] on button "Apply" at bounding box center [199, 337] width 54 height 29
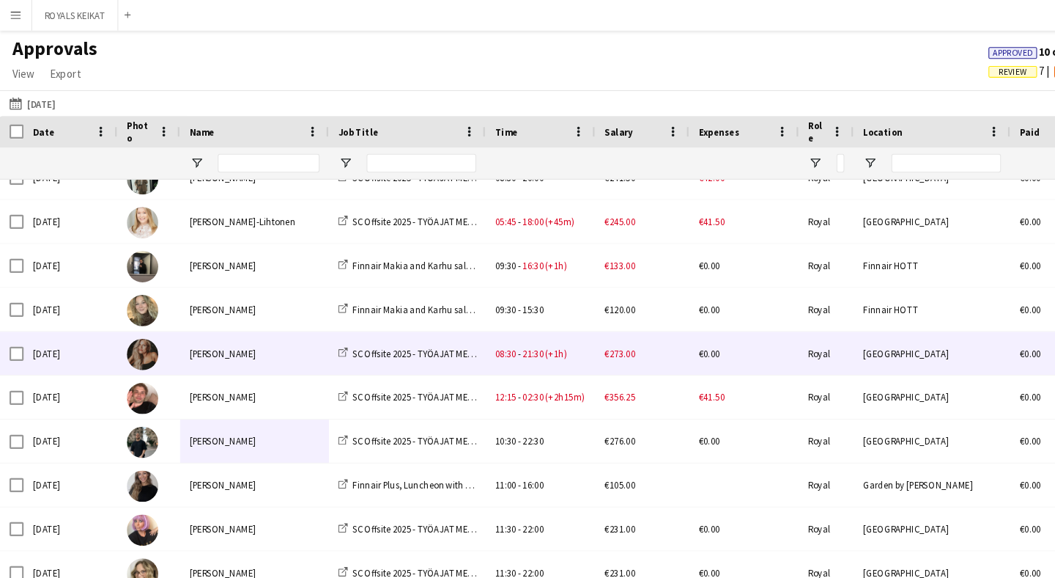
scroll to position [144, 0]
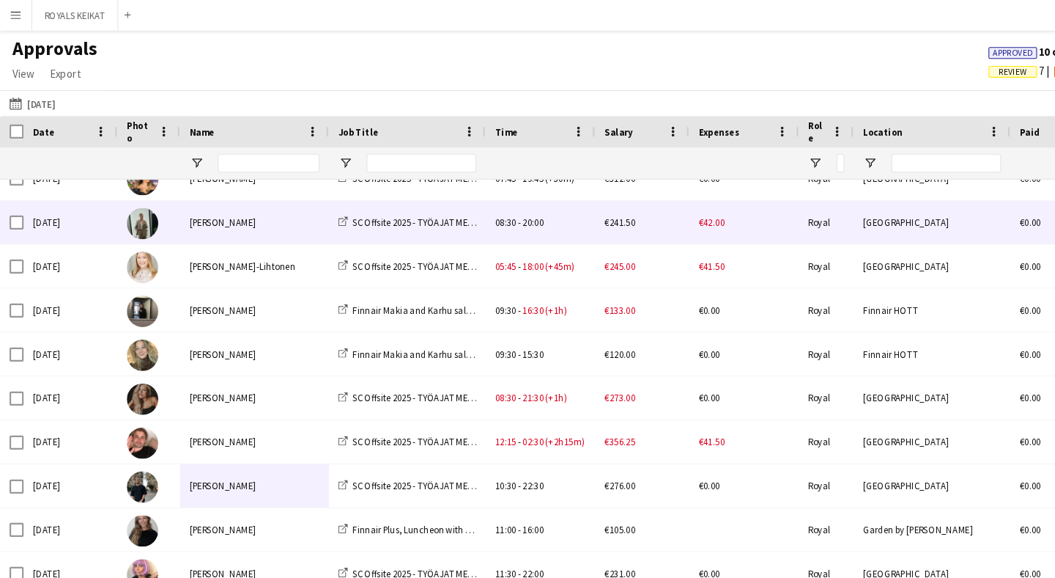
click at [232, 207] on div "[PERSON_NAME]" at bounding box center [238, 208] width 139 height 40
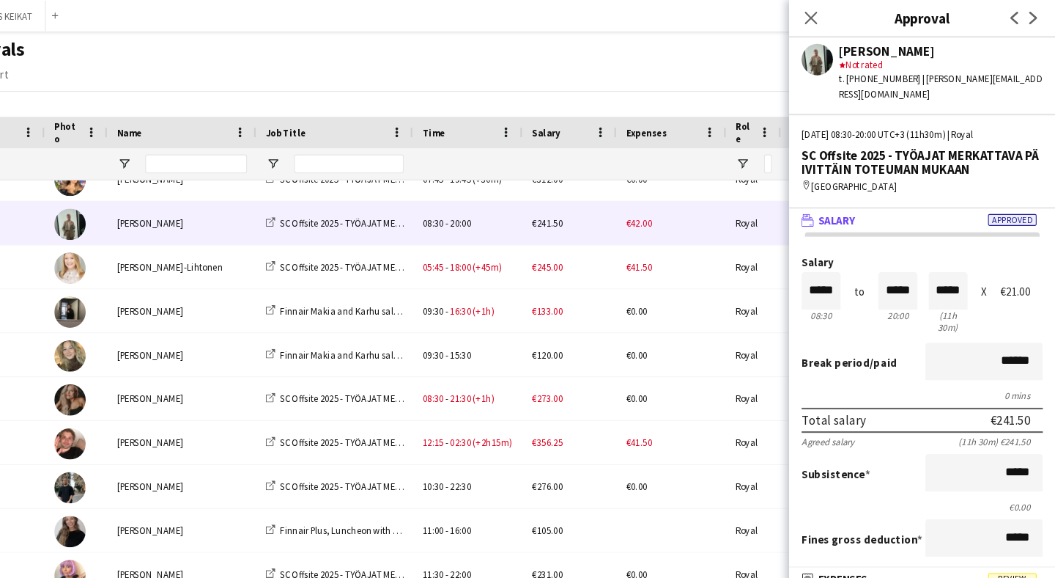
scroll to position [0, 0]
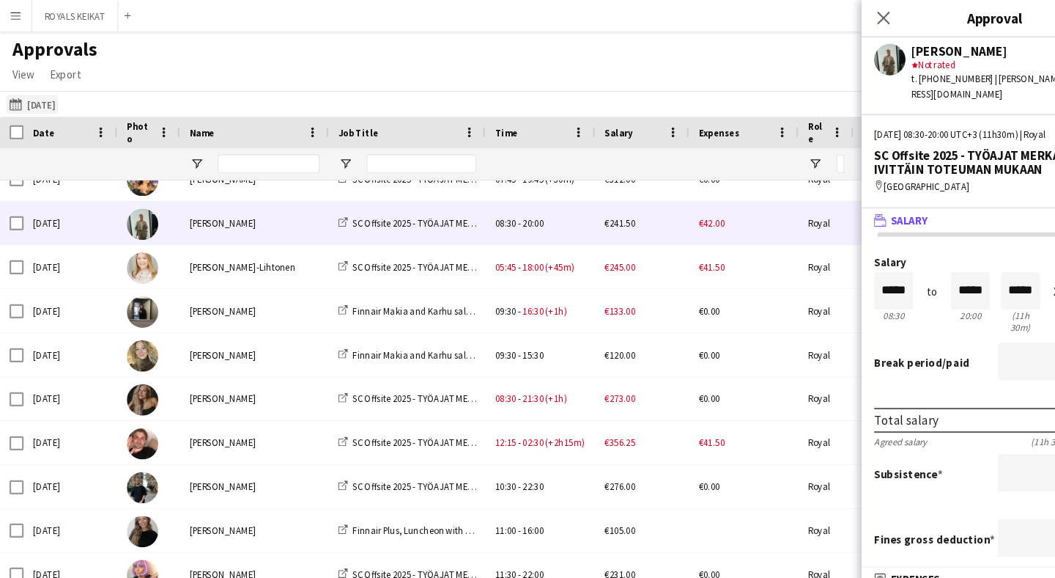
click at [53, 104] on button "[DATE] [DATE]" at bounding box center [30, 98] width 48 height 18
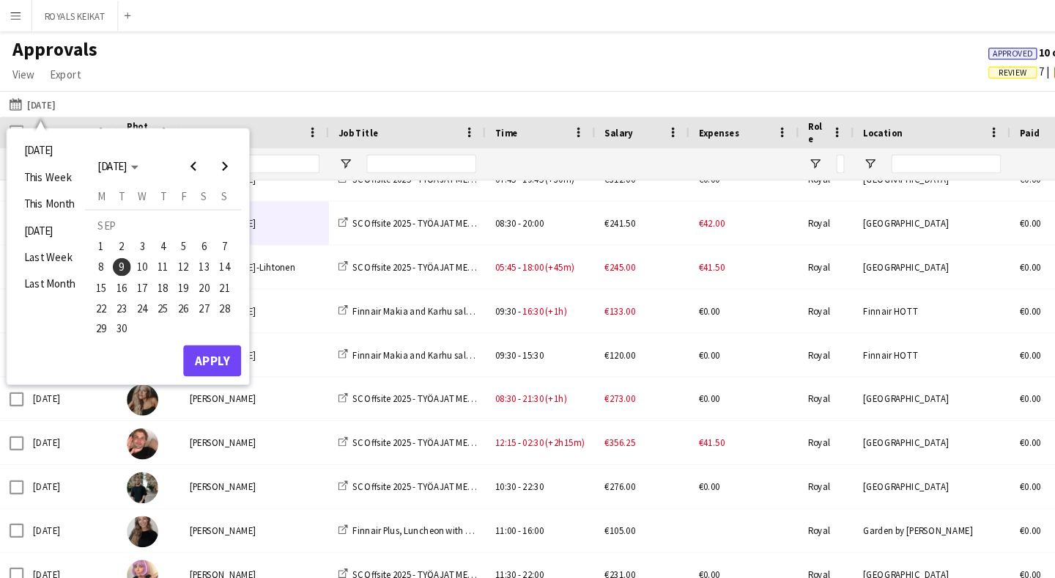
click at [125, 251] on span "10" at bounding box center [134, 250] width 18 height 18
click at [203, 350] on button "Apply" at bounding box center [199, 337] width 54 height 29
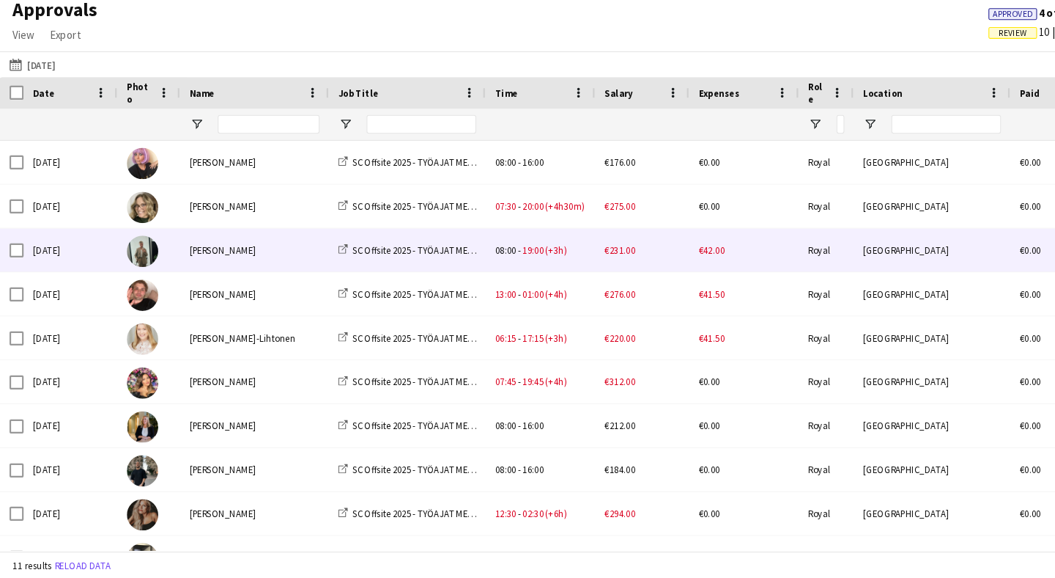
click at [282, 251] on div "[PERSON_NAME]" at bounding box center [238, 271] width 139 height 40
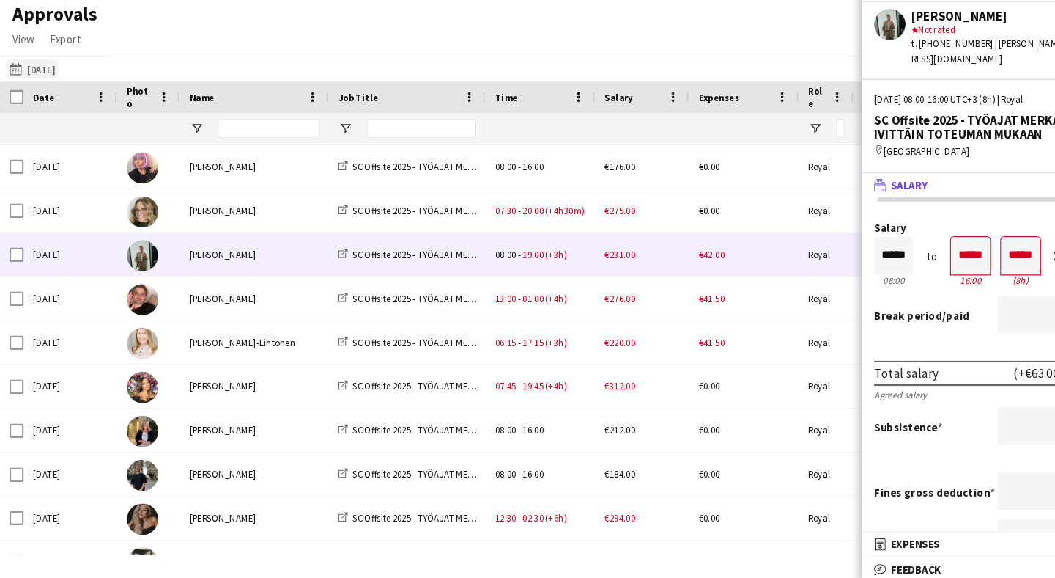
click at [53, 89] on button "[DATE] [DATE]" at bounding box center [30, 98] width 48 height 18
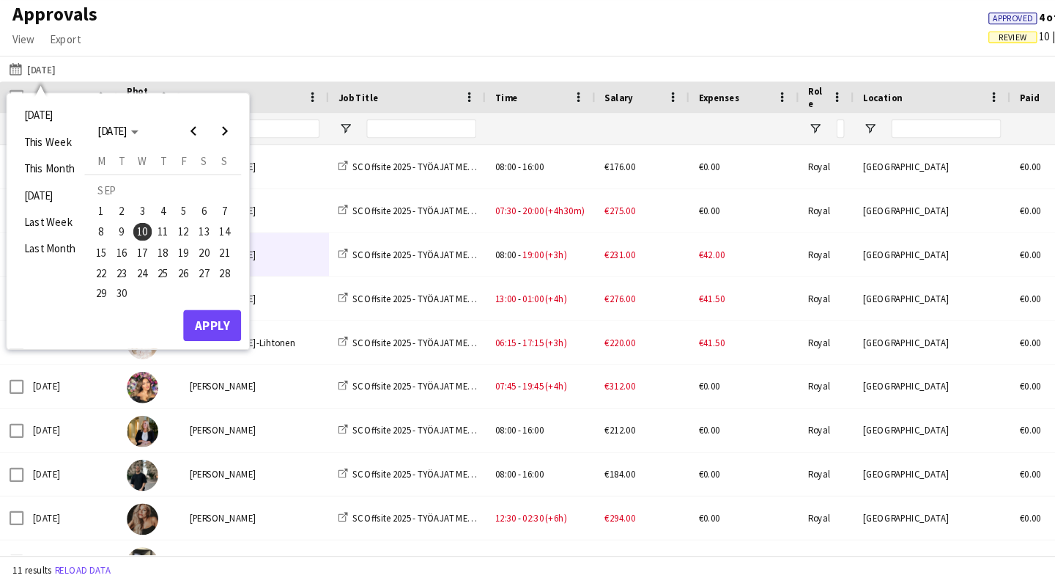
click at [158, 241] on span "11" at bounding box center [153, 250] width 18 height 18
click at [195, 323] on button "Apply" at bounding box center [199, 337] width 54 height 29
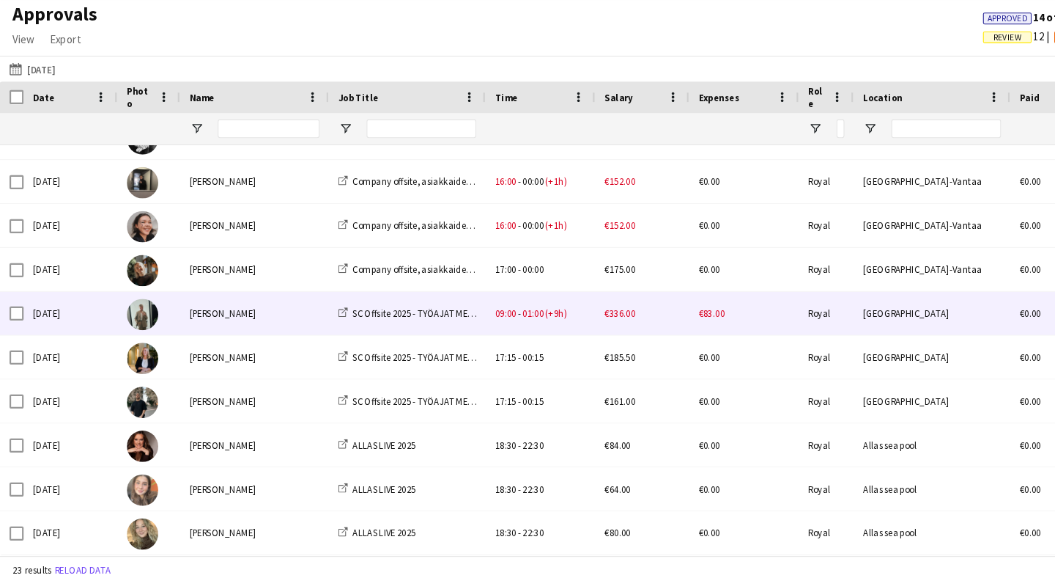
click at [225, 306] on div "[PERSON_NAME]" at bounding box center [238, 326] width 139 height 40
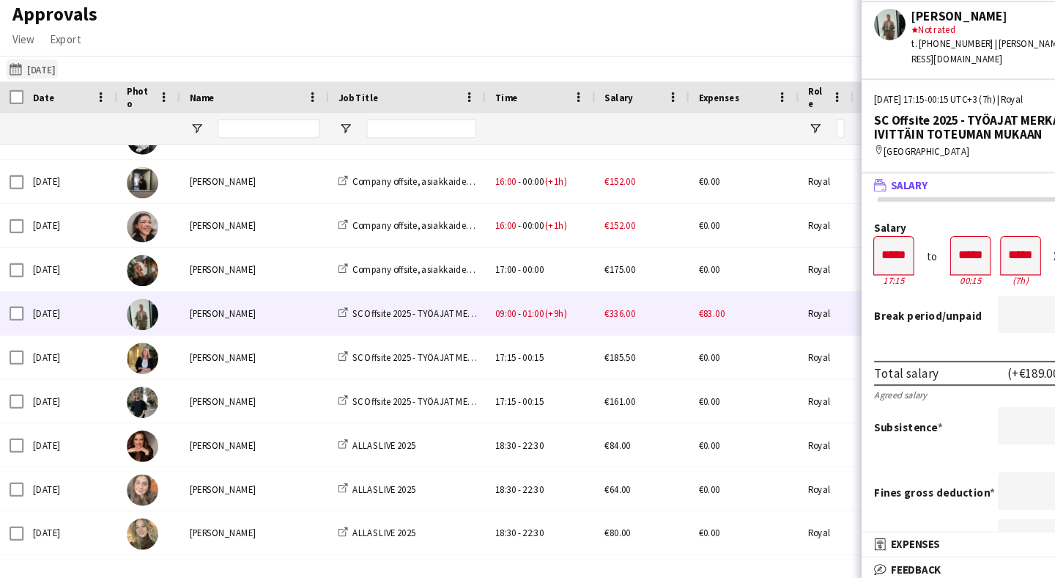
click at [54, 89] on button "[DATE] [DATE]" at bounding box center [30, 98] width 48 height 18
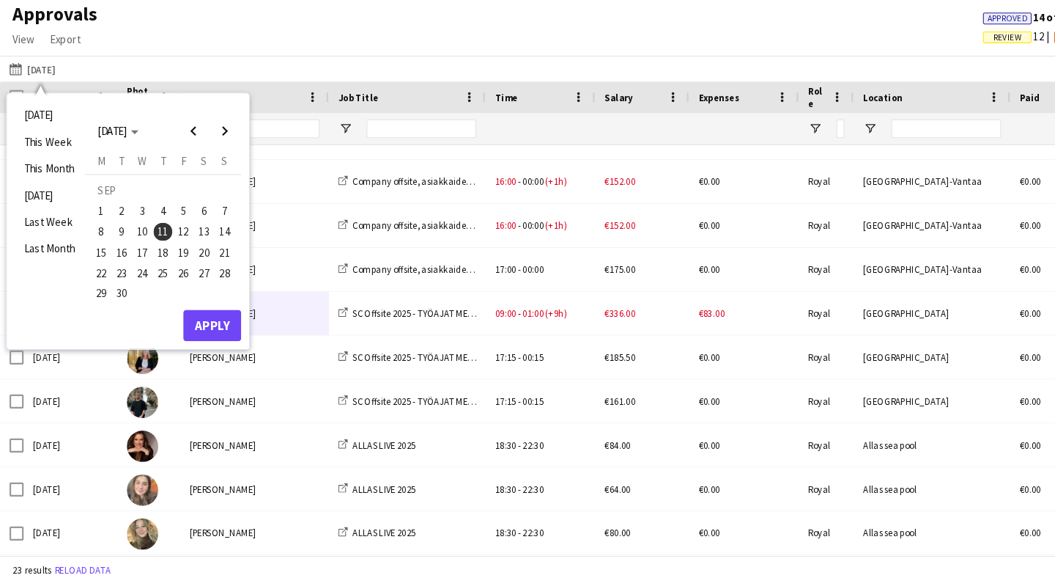
click at [195, 221] on span "6" at bounding box center [192, 230] width 18 height 18
click at [195, 323] on button "Apply" at bounding box center [199, 337] width 54 height 29
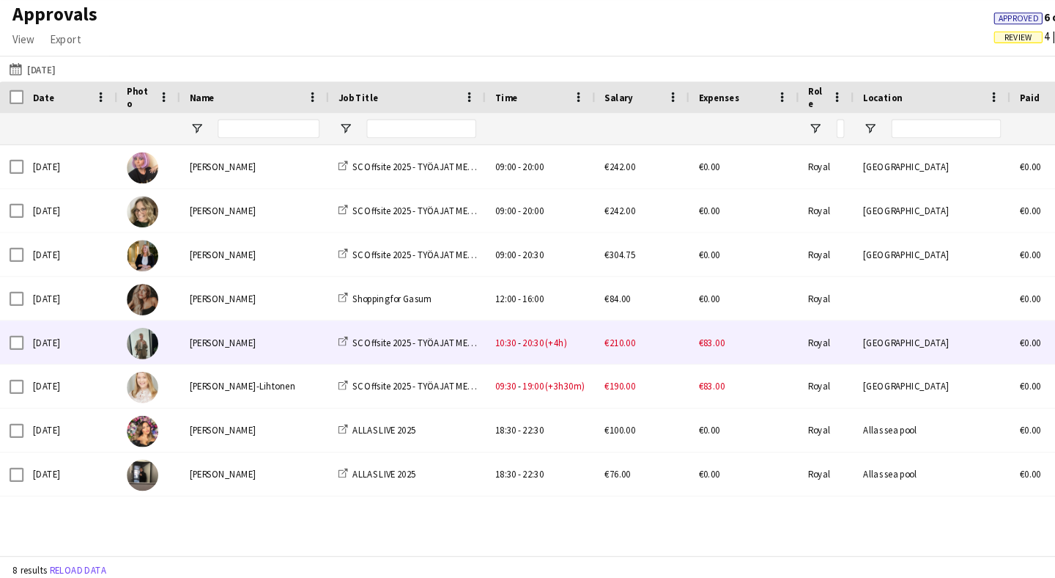
click at [259, 333] on div "[PERSON_NAME]" at bounding box center [238, 353] width 139 height 40
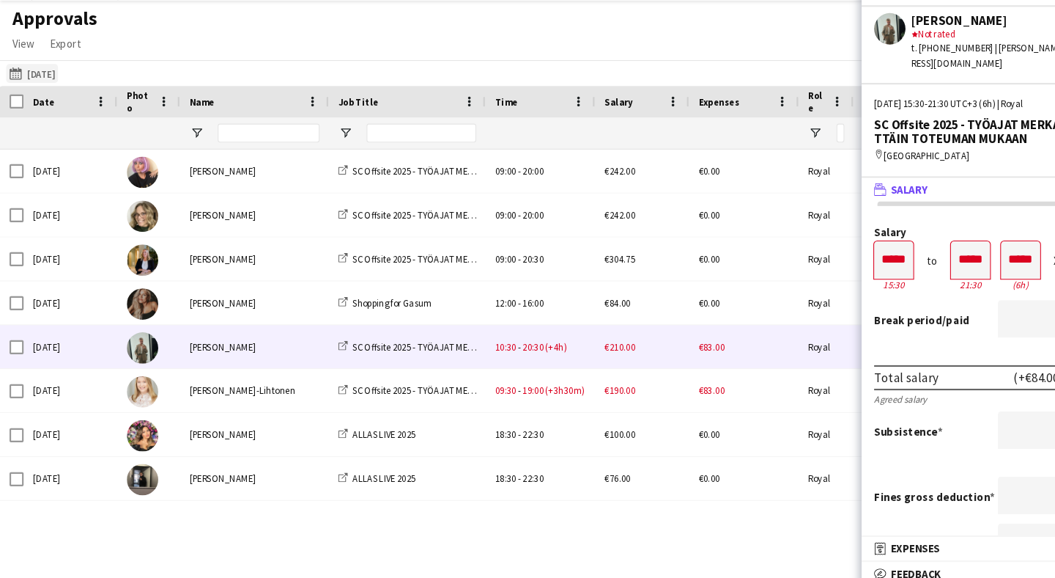
click at [54, 89] on button "[DATE] [DATE]" at bounding box center [30, 98] width 48 height 18
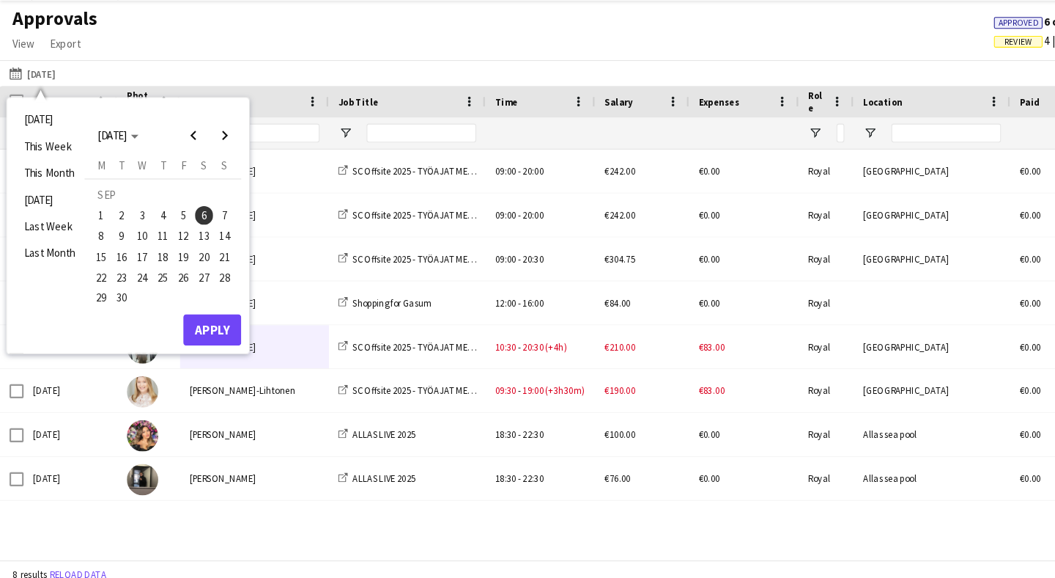
click at [96, 241] on span "8" at bounding box center [95, 250] width 18 height 18
click at [212, 323] on button "Apply" at bounding box center [199, 337] width 54 height 29
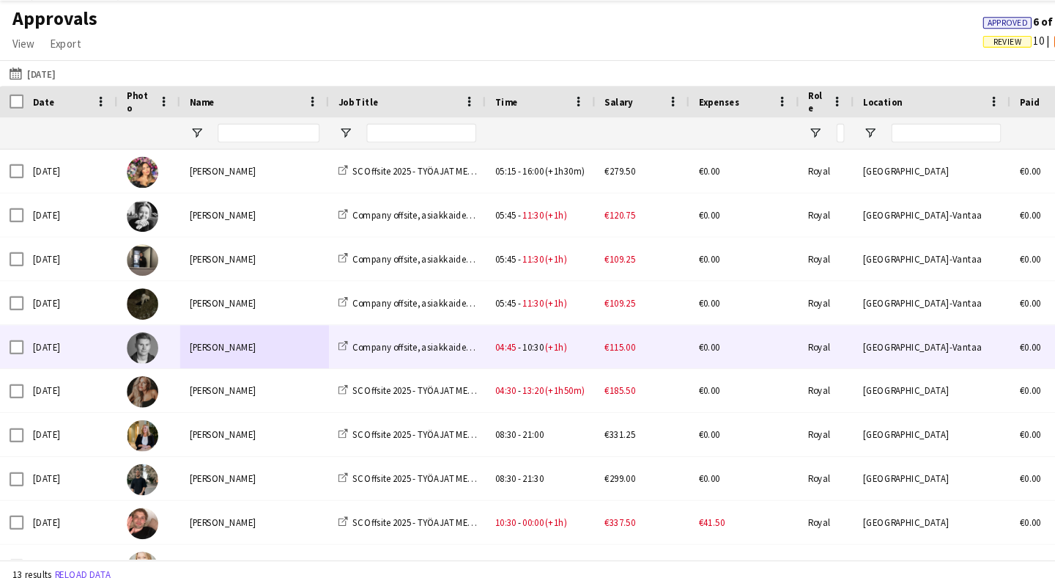
click at [251, 333] on div "[PERSON_NAME]" at bounding box center [238, 353] width 139 height 40
